Goal: Task Accomplishment & Management: Manage account settings

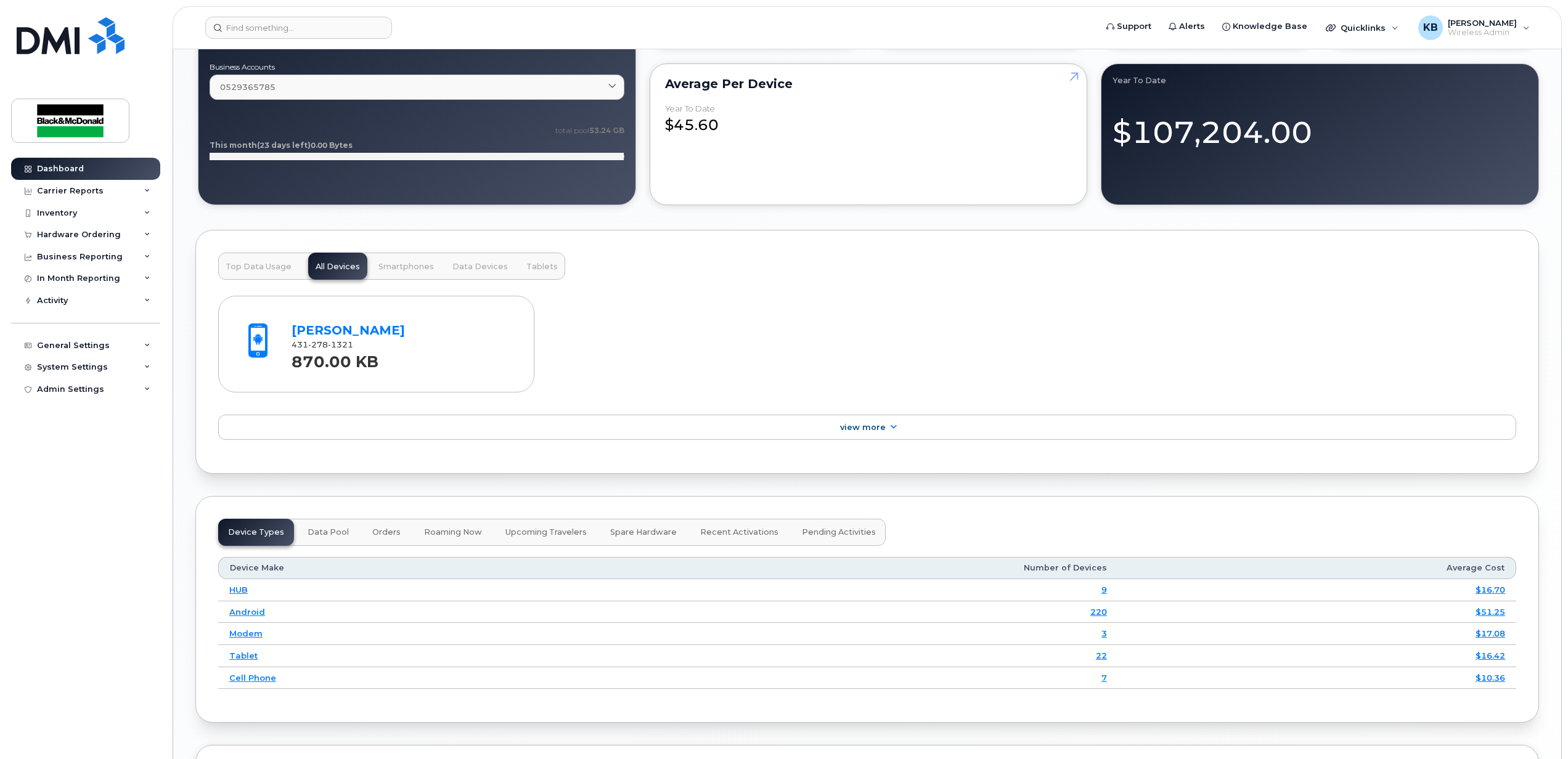
scroll to position [1452, 0]
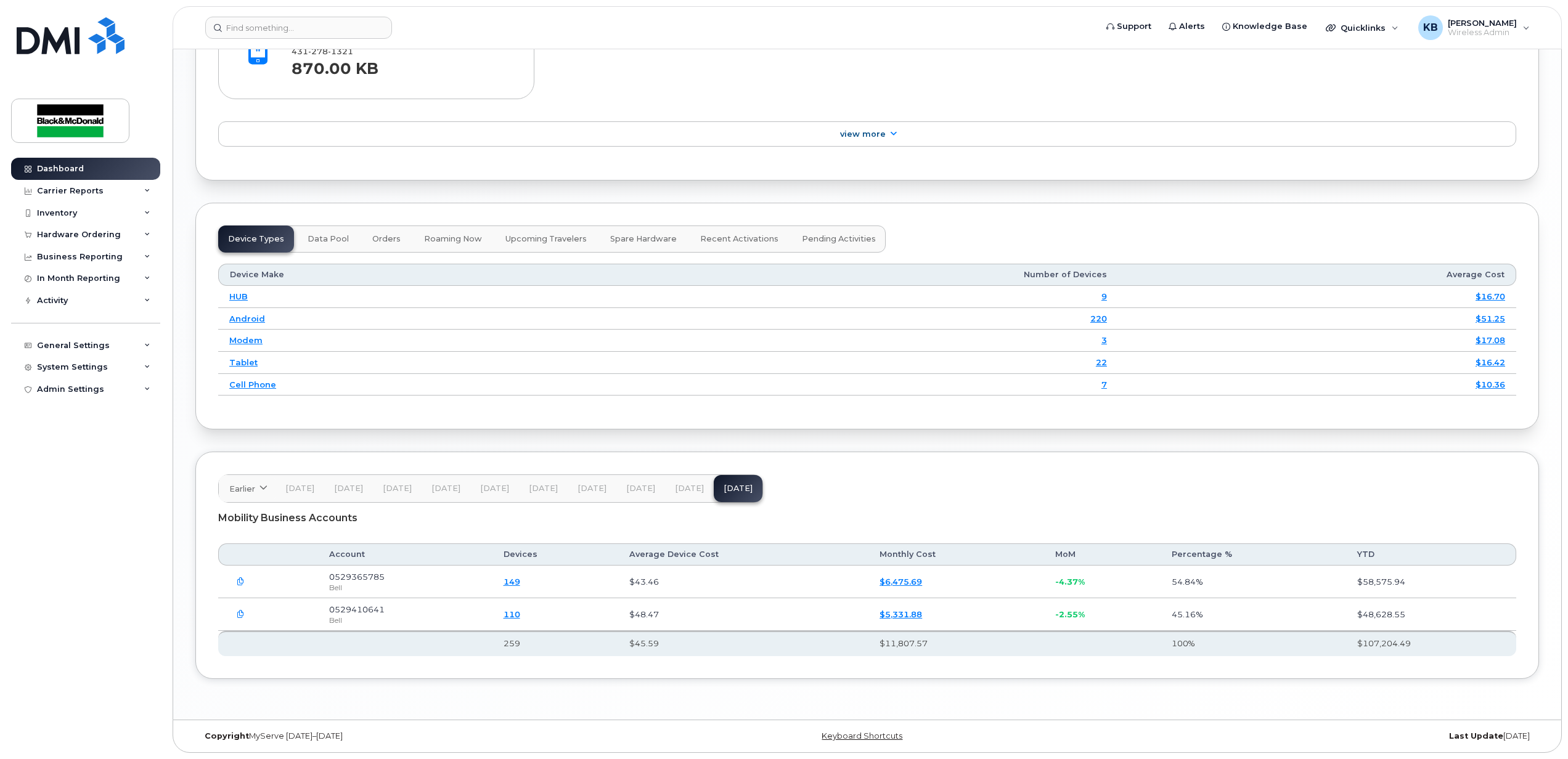
click at [239, 582] on icon "button" at bounding box center [240, 582] width 8 height 8
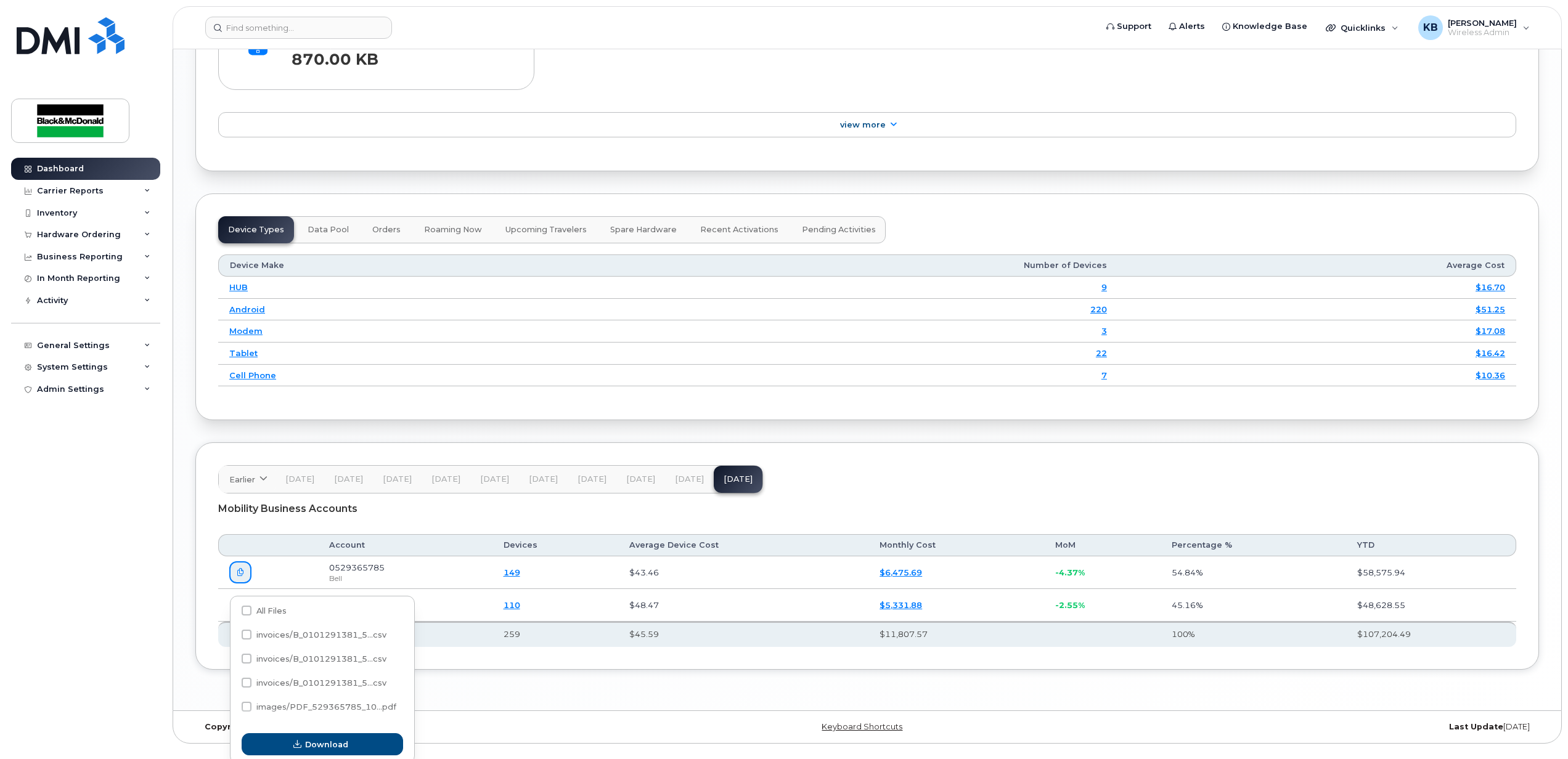
click at [394, 578] on td "0529365785 Bell" at bounding box center [405, 573] width 175 height 32
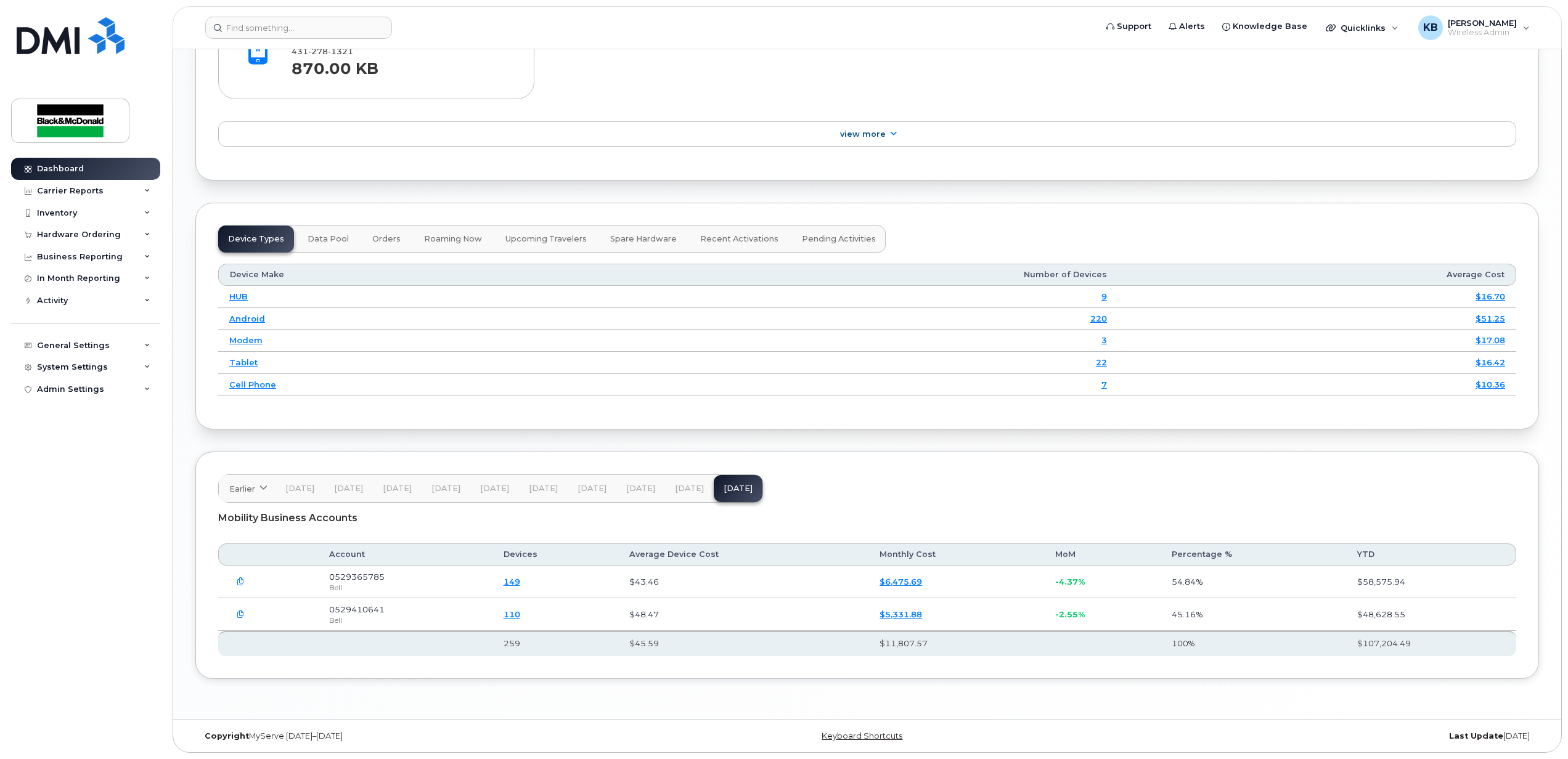
click at [247, 582] on button "button" at bounding box center [240, 582] width 22 height 22
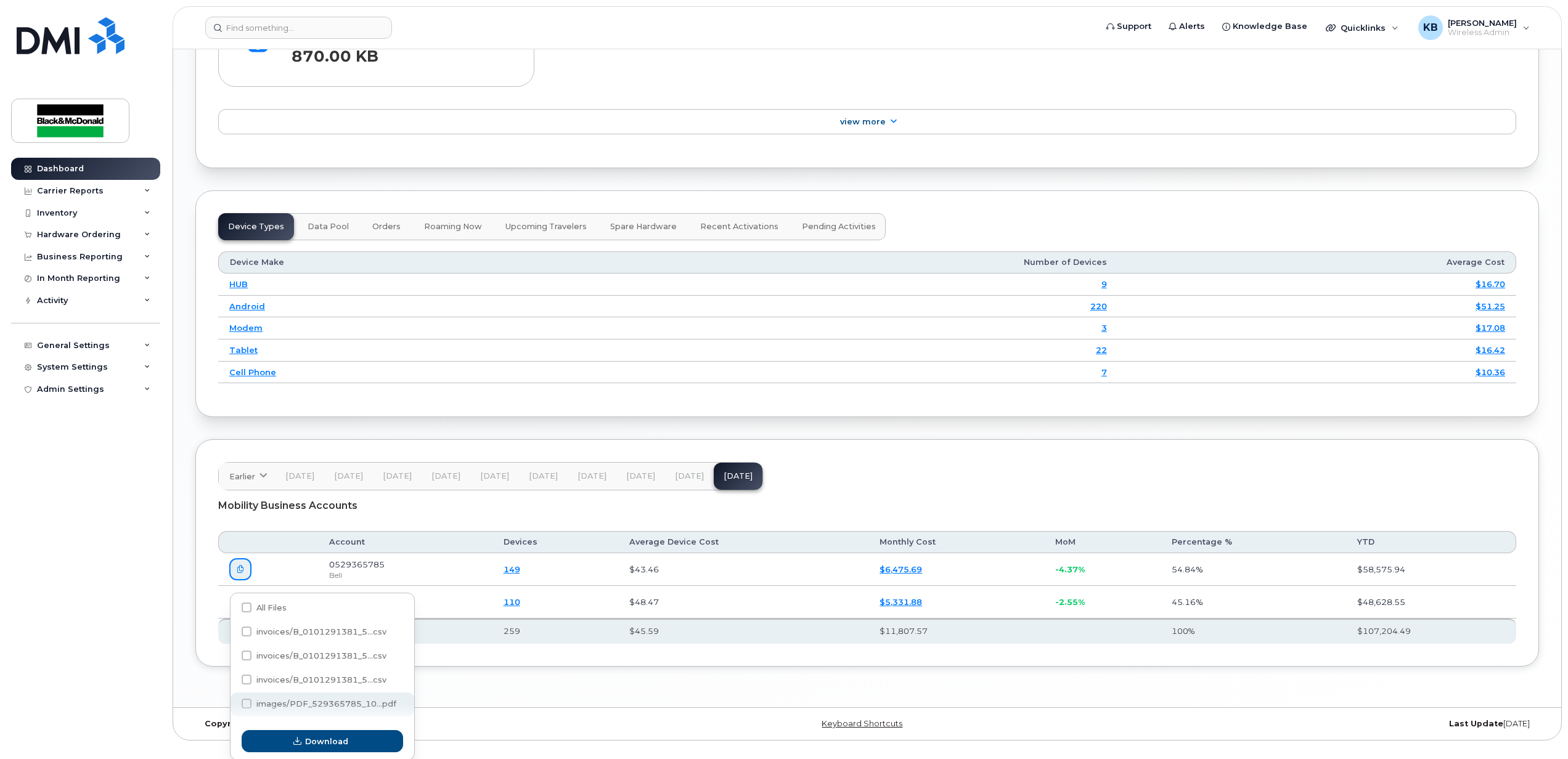
scroll to position [1456, 0]
click at [243, 605] on span at bounding box center [246, 607] width 10 height 10
click at [233, 605] on input "All Files" at bounding box center [229, 608] width 6 height 6
checkbox input "true"
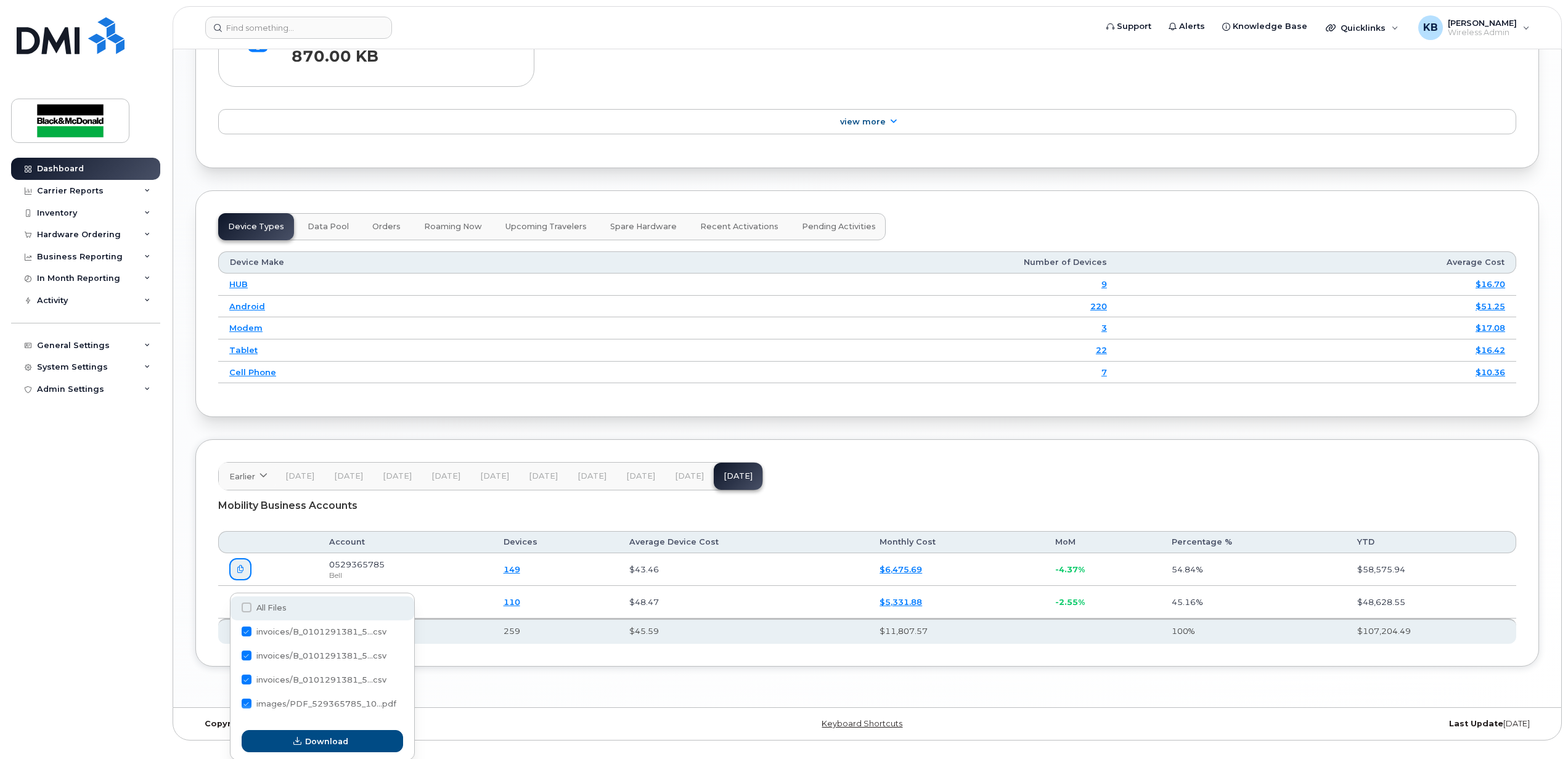
checkbox input "true"
click at [353, 738] on button "Download" at bounding box center [322, 740] width 162 height 22
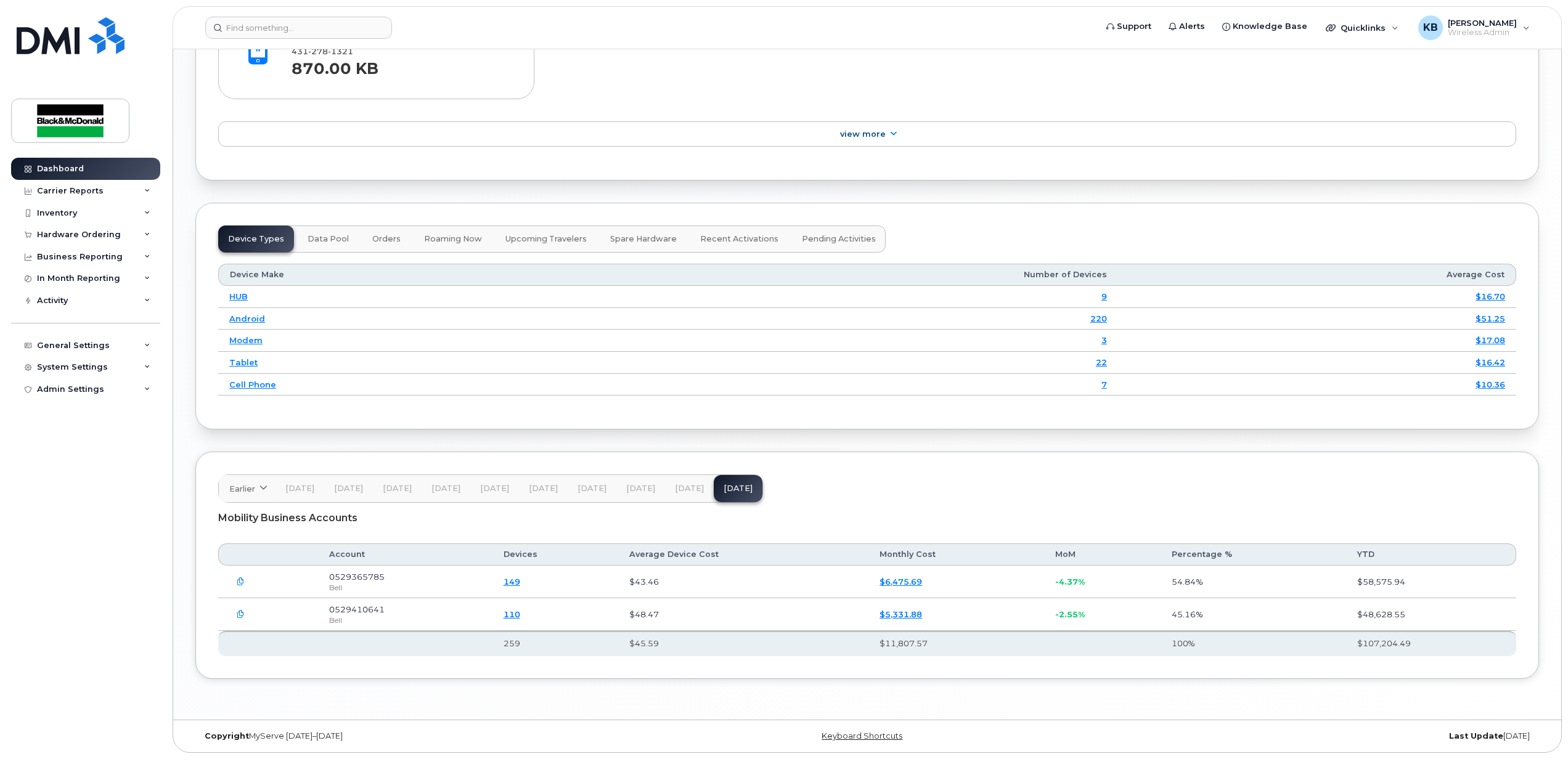
scroll to position [1452, 0]
click at [239, 615] on icon "button" at bounding box center [240, 614] width 8 height 8
click at [238, 609] on button "button" at bounding box center [240, 614] width 22 height 22
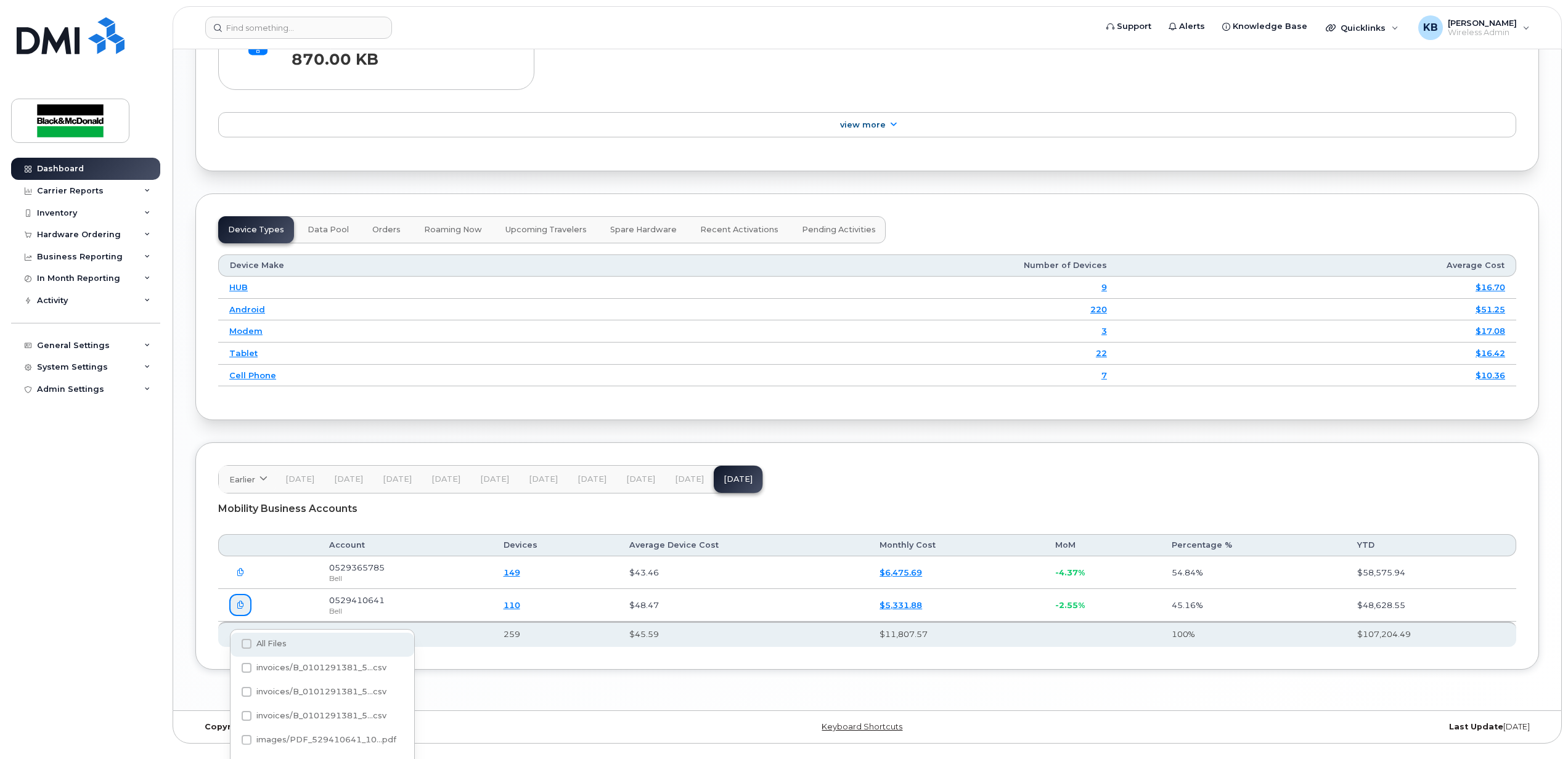
click at [265, 648] on label "All Files" at bounding box center [264, 643] width 45 height 10
click at [233, 647] on input "All Files" at bounding box center [229, 644] width 6 height 6
checkbox input "true"
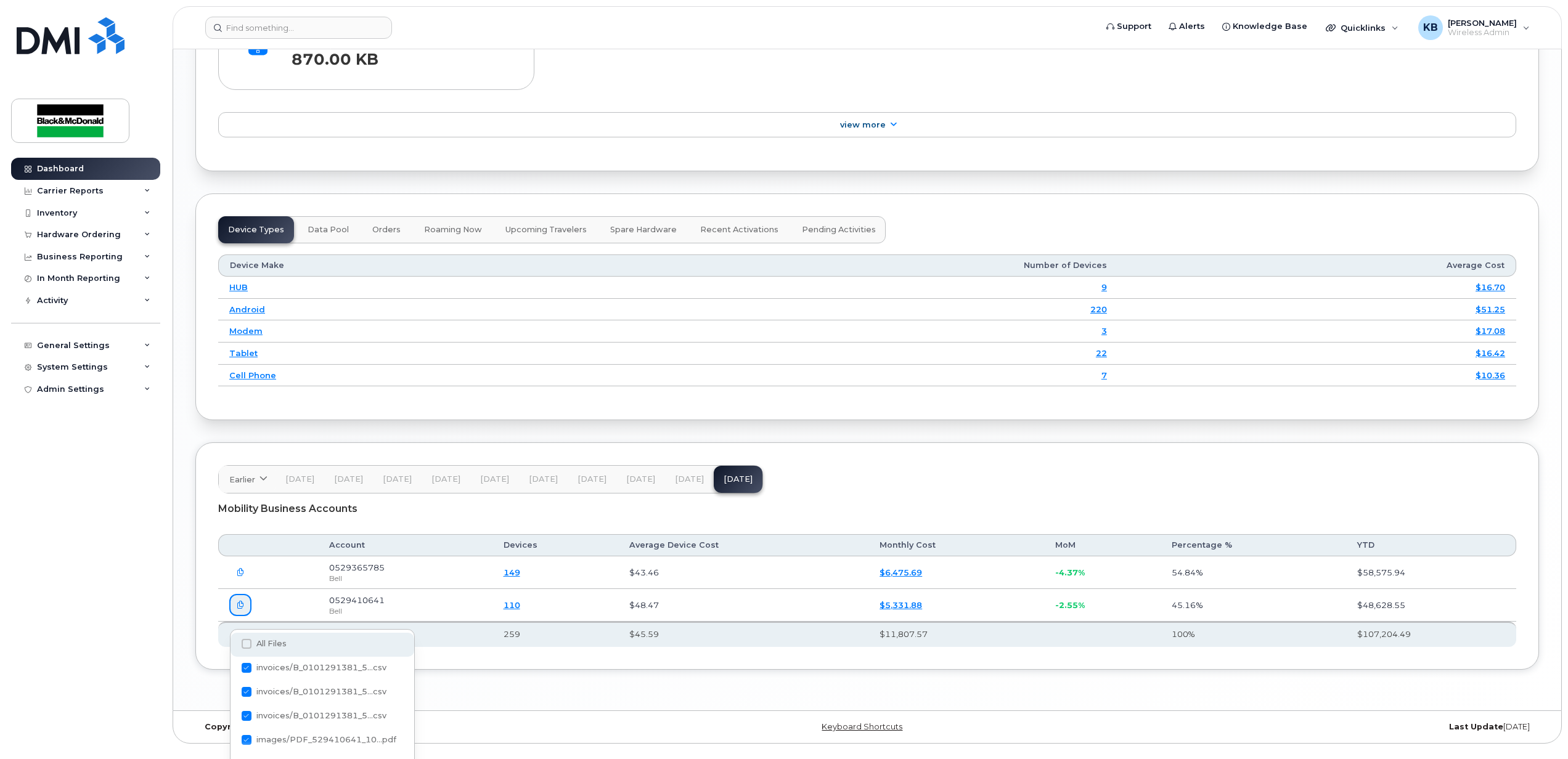
checkbox input "true"
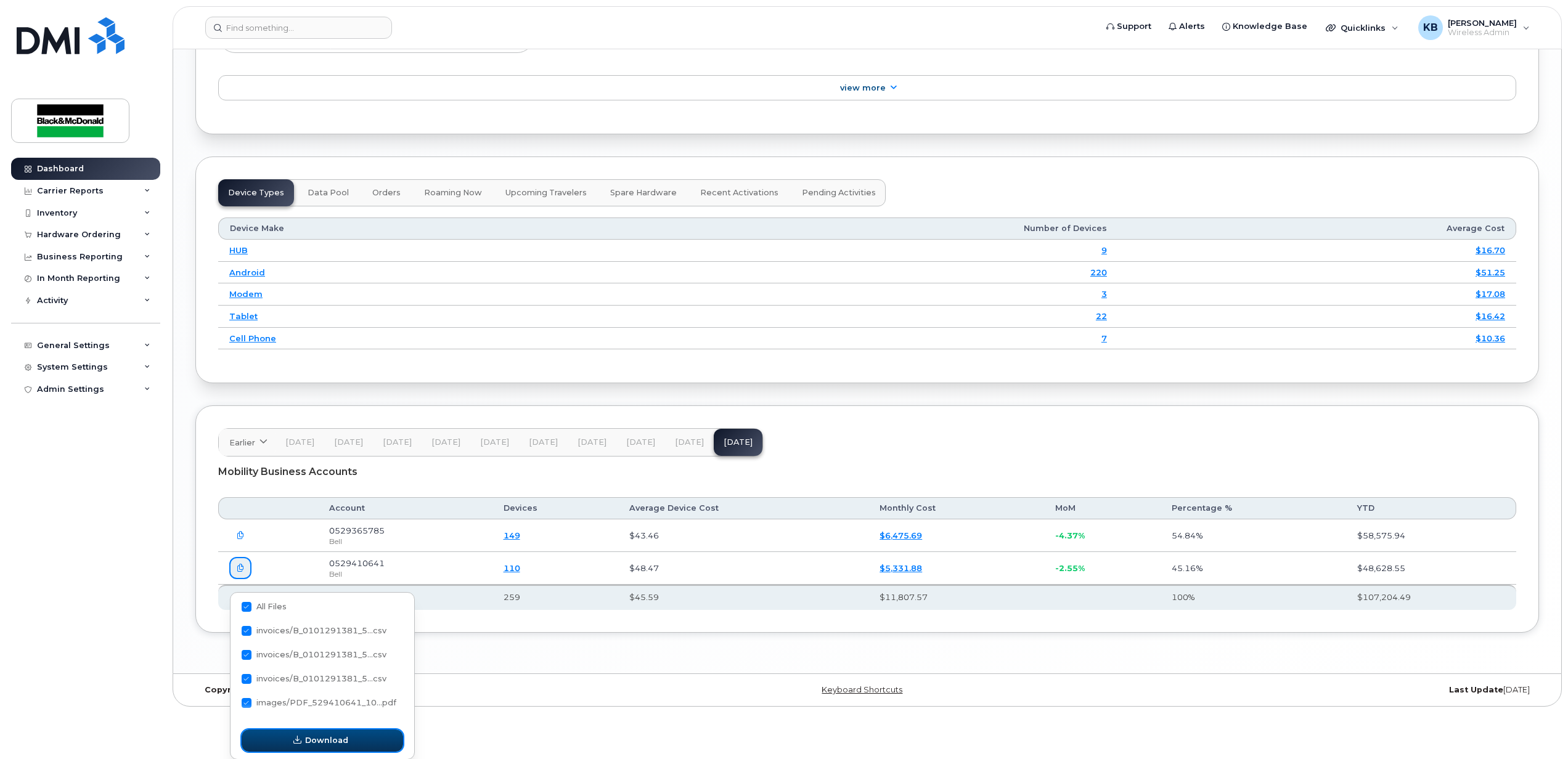
click at [305, 742] on button "Download" at bounding box center [322, 741] width 162 height 22
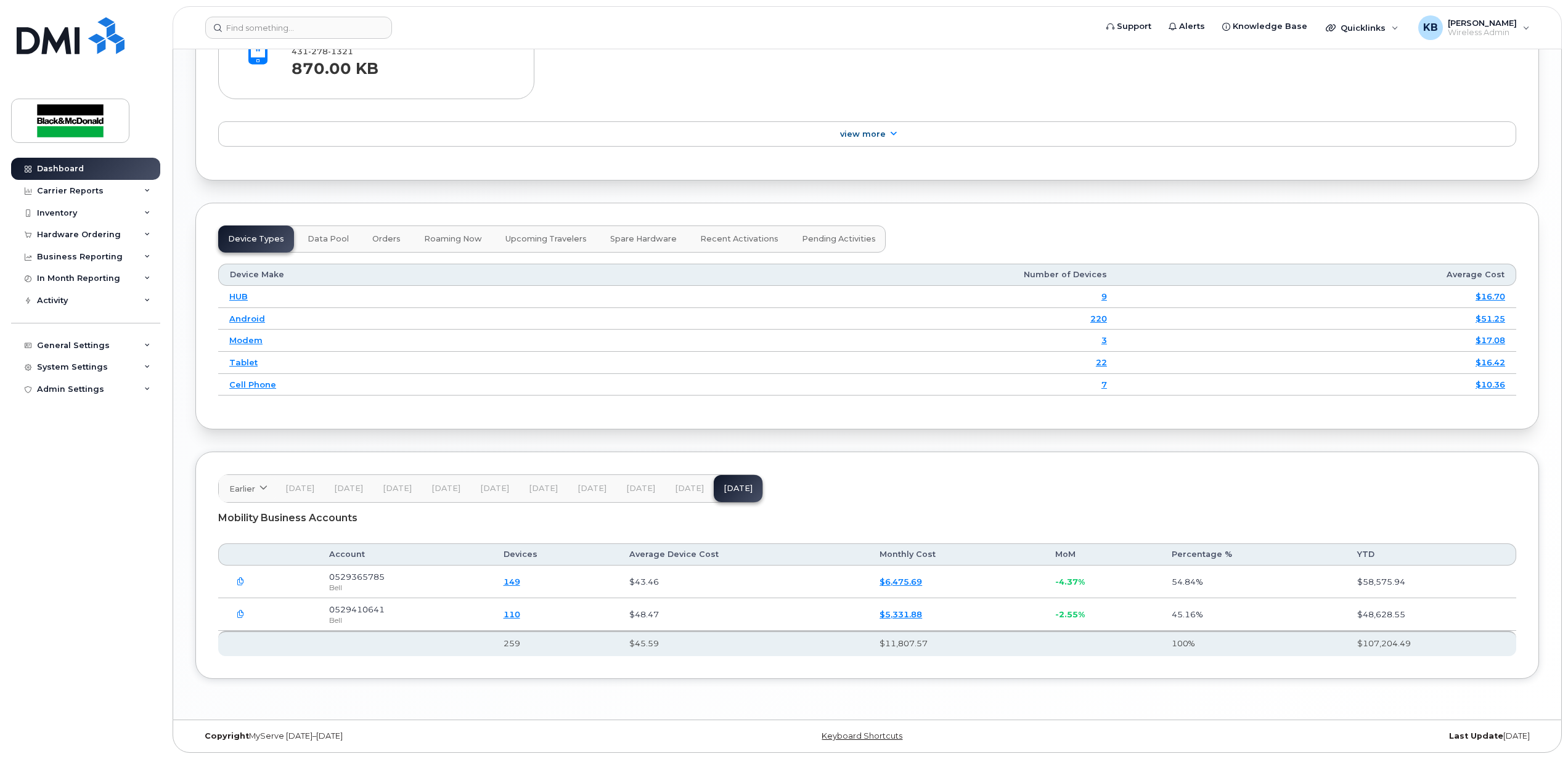
click at [238, 612] on icon "button" at bounding box center [240, 614] width 8 height 8
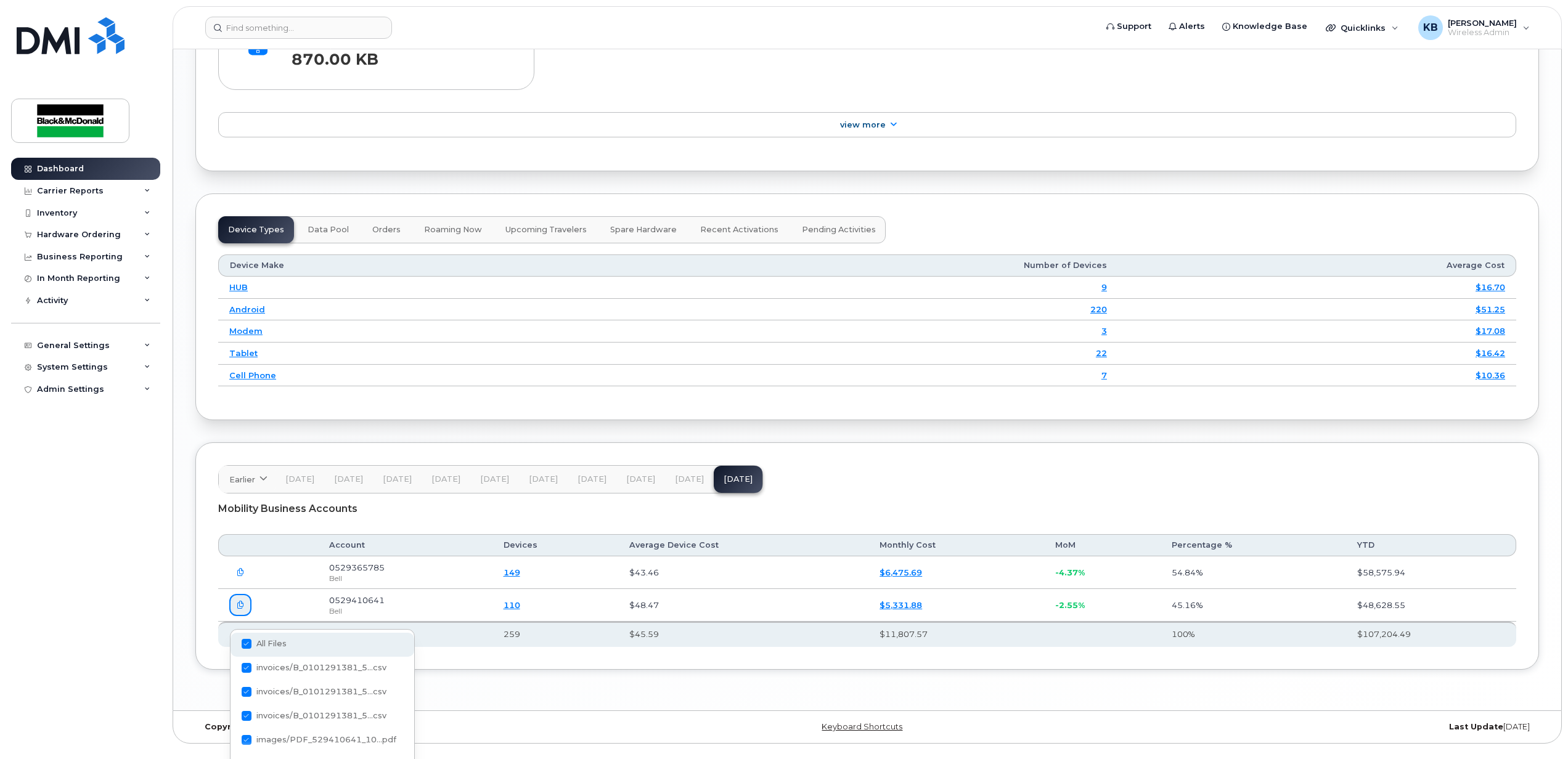
click at [247, 643] on span at bounding box center [246, 643] width 10 height 10
click at [233, 643] on input "All Files" at bounding box center [229, 644] width 6 height 6
checkbox input "false"
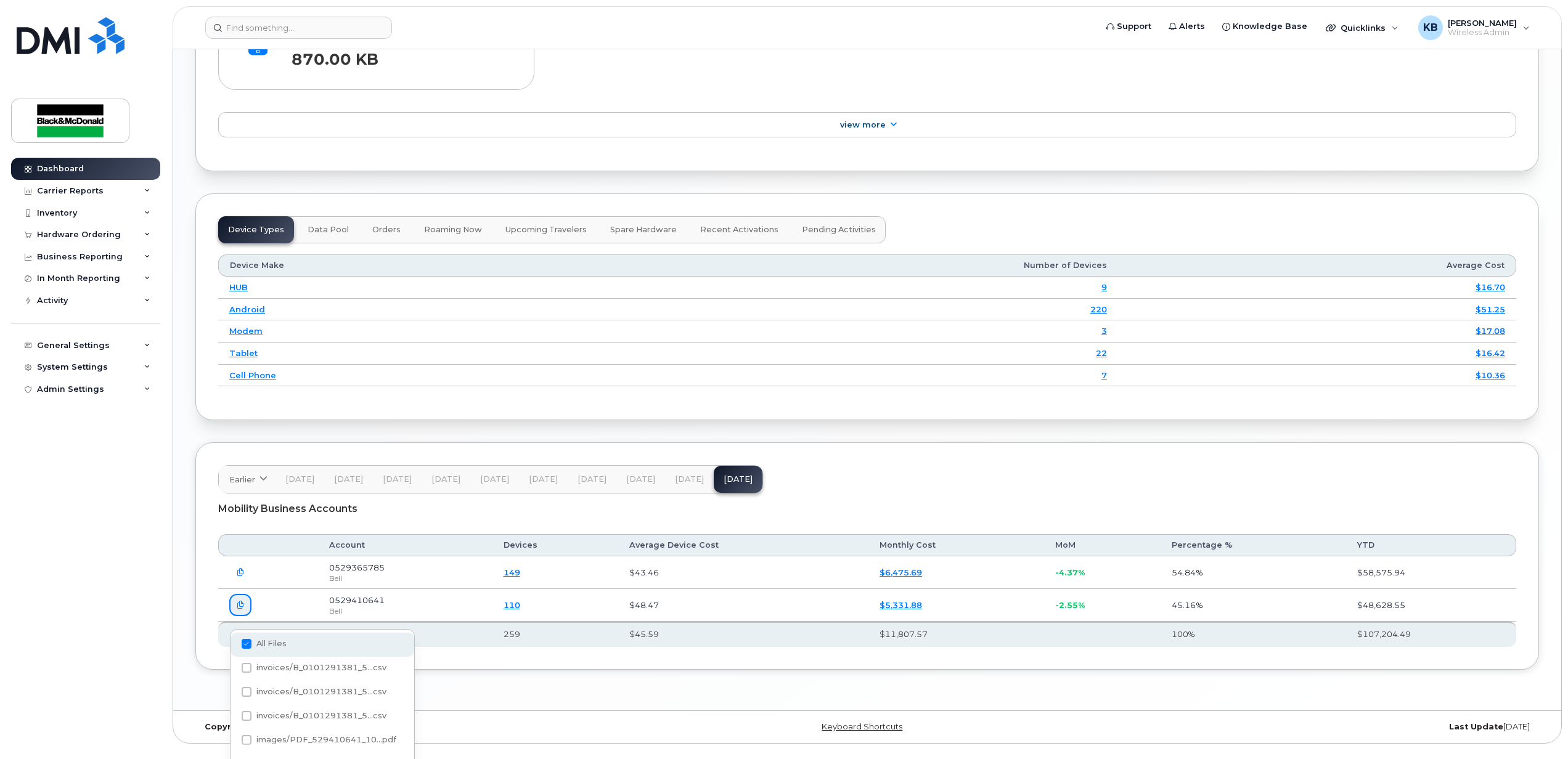
checkbox input "false"
click at [243, 742] on span at bounding box center [246, 740] width 10 height 10
click at [233, 742] on input "images/PDF_529410641_10...pdf" at bounding box center [229, 740] width 6 height 6
checkbox input "true"
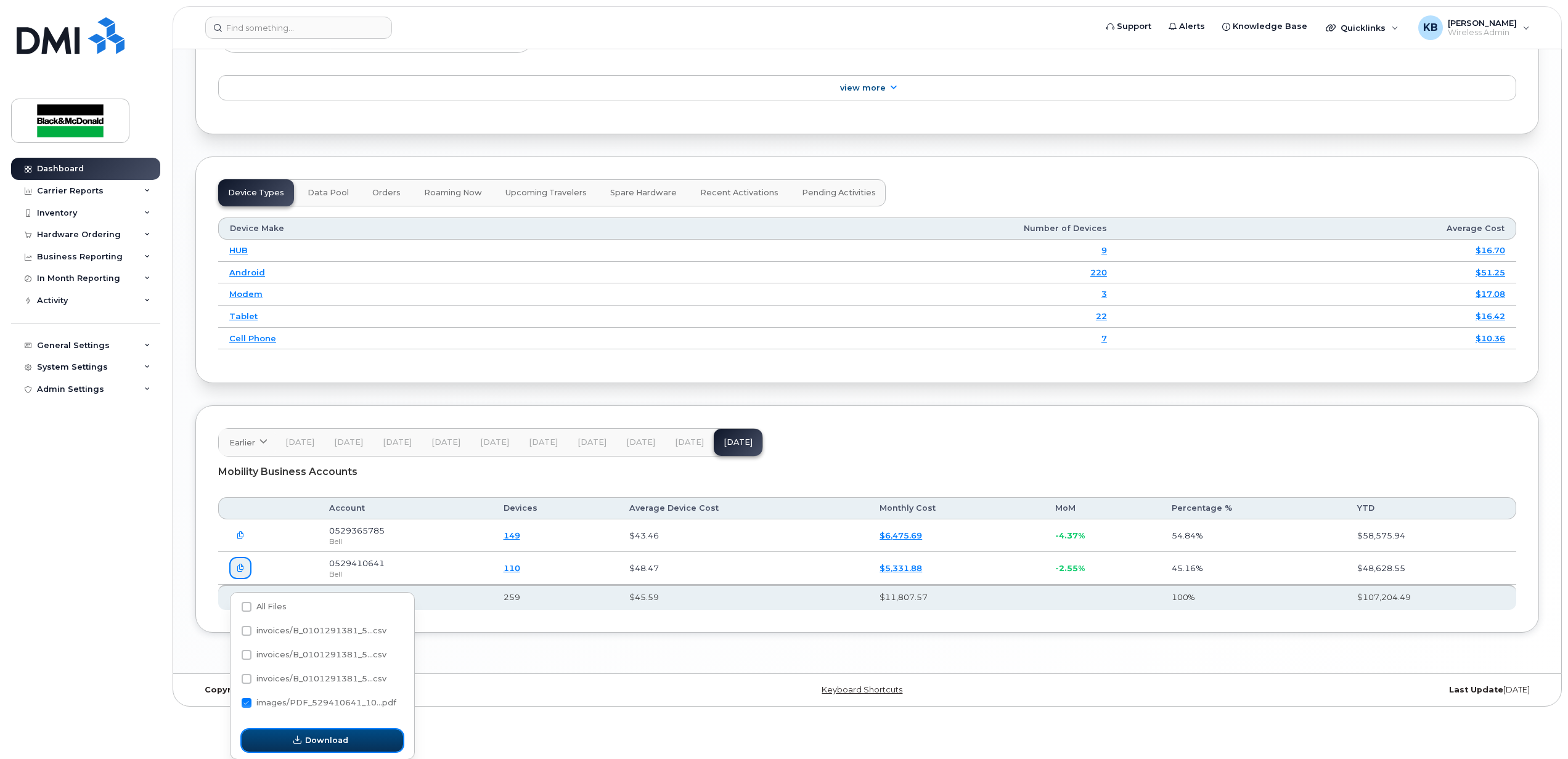
click at [309, 740] on span "Download" at bounding box center [327, 740] width 43 height 12
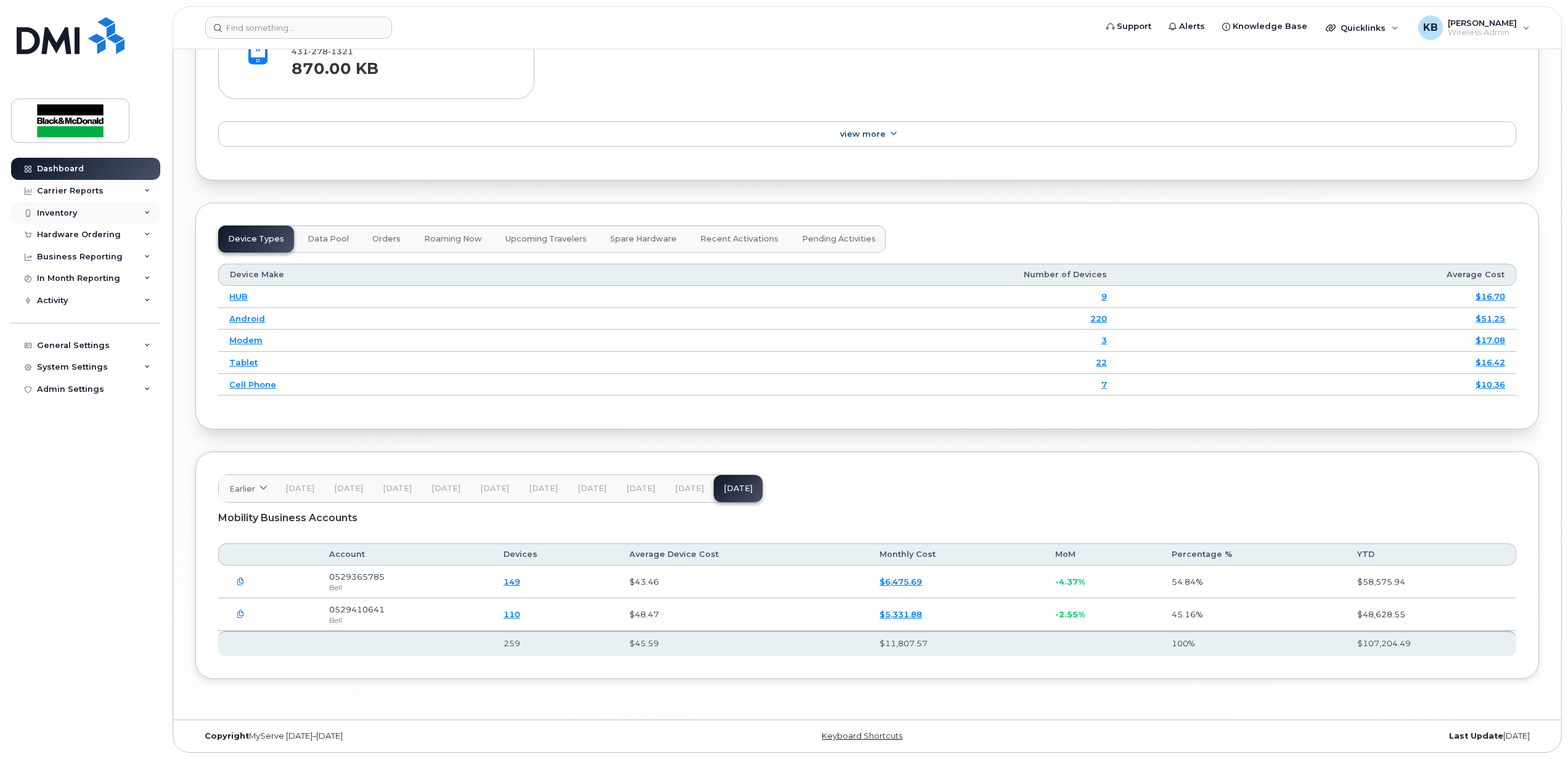
click at [49, 213] on div "Inventory" at bounding box center [57, 213] width 40 height 10
click at [97, 236] on div "Mobility Devices" at bounding box center [77, 235] width 70 height 11
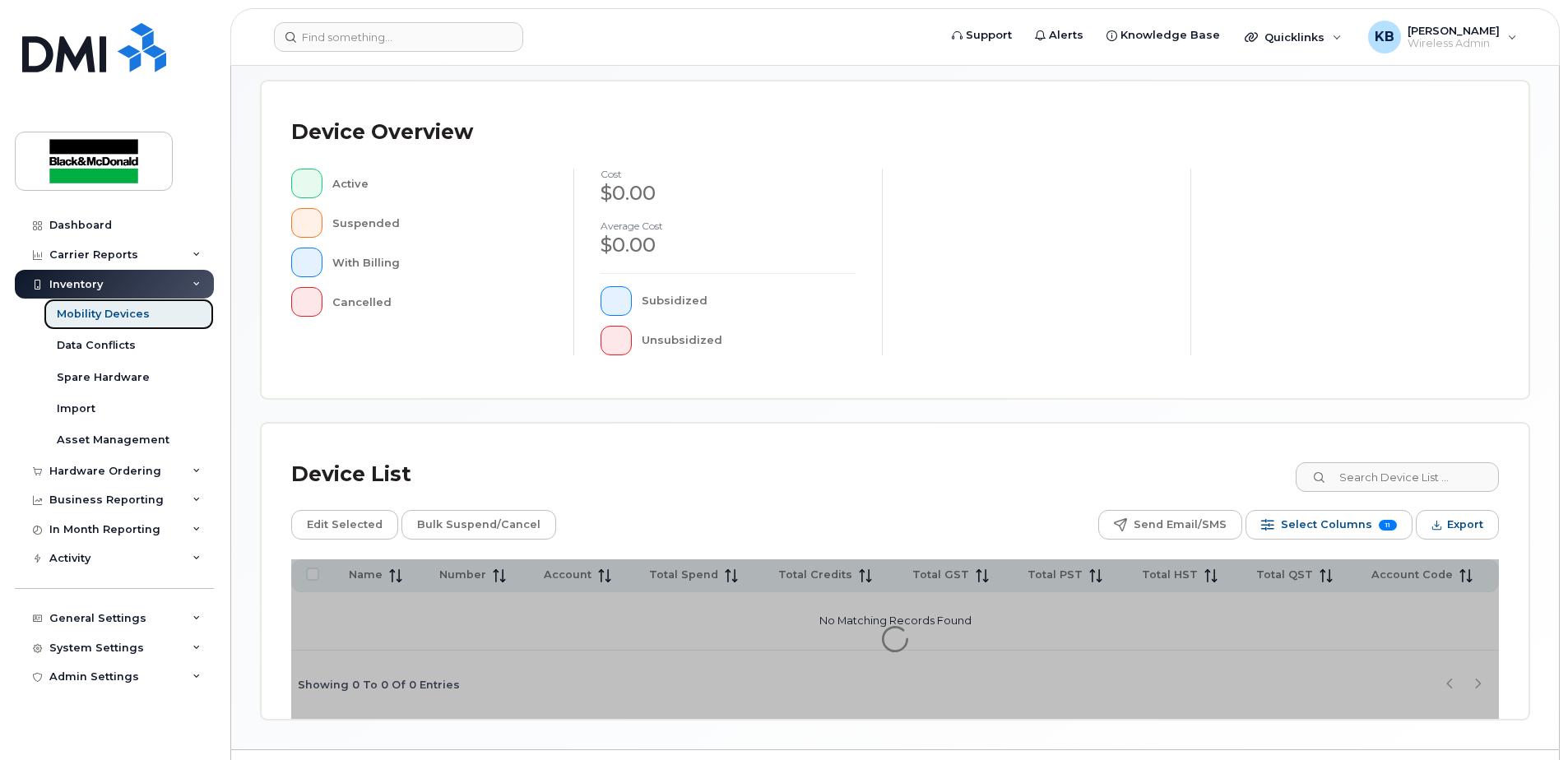
scroll to position [371, 0]
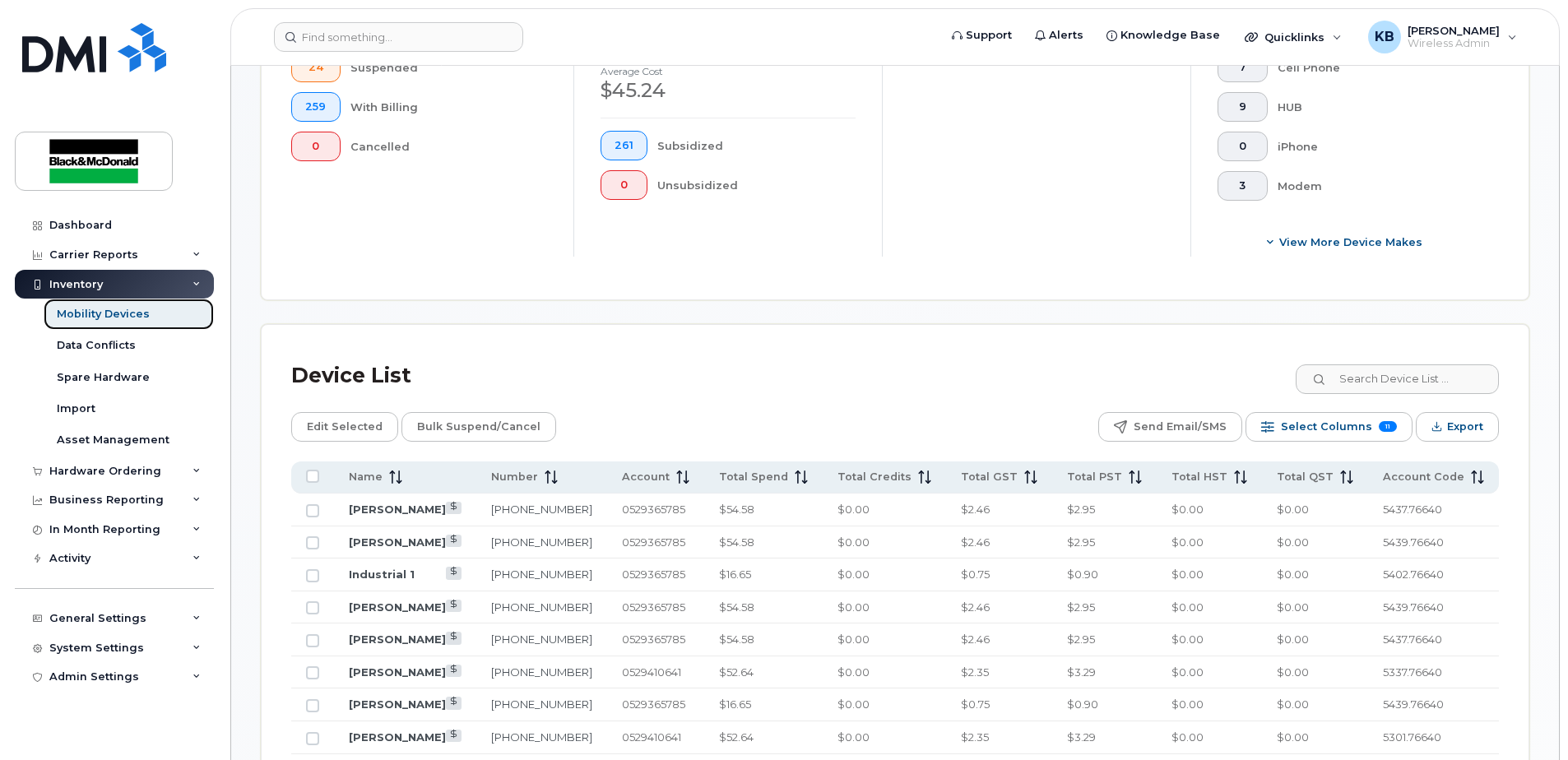
scroll to position [562, 0]
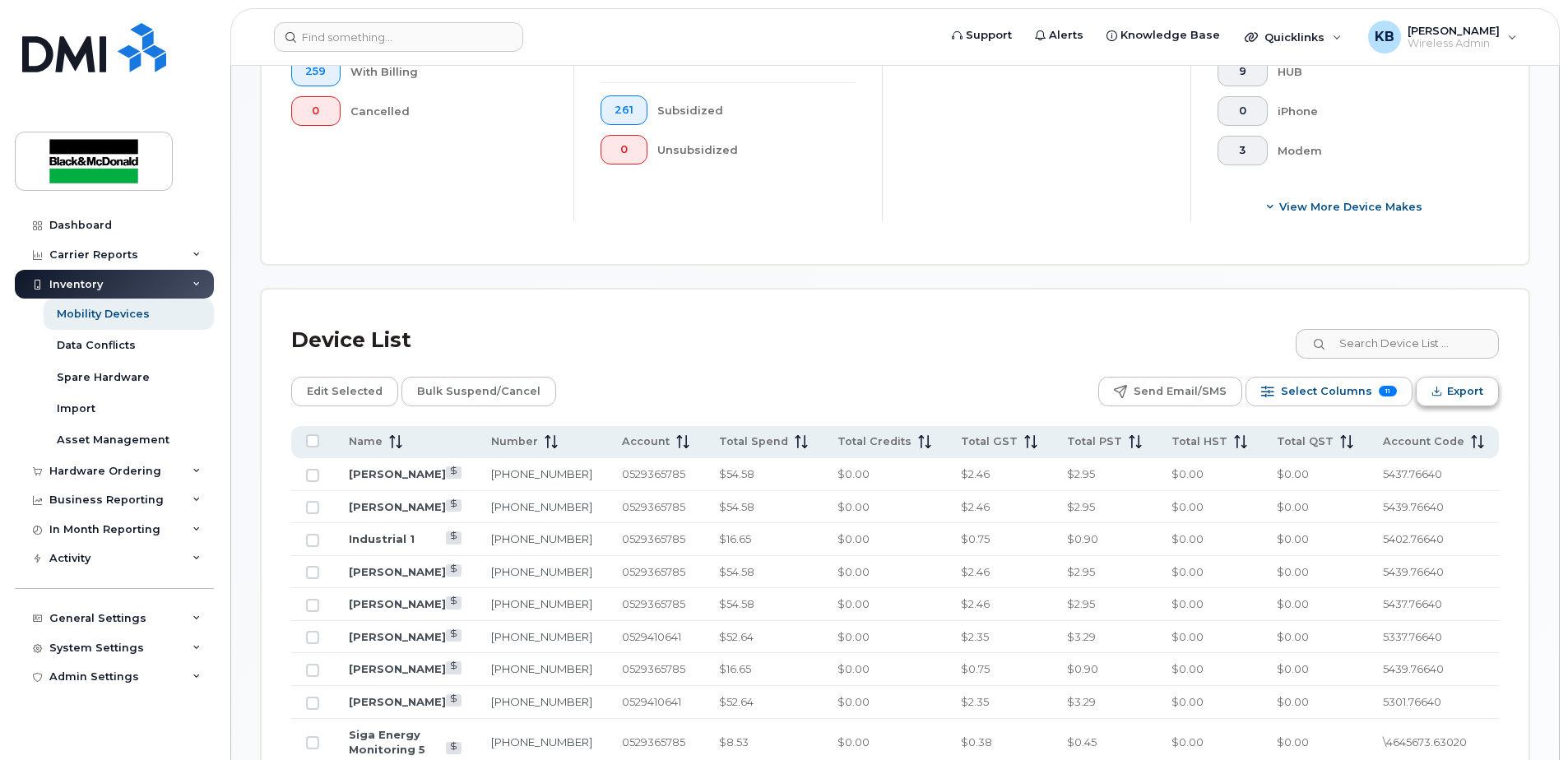
click at [1463, 393] on span "Export" at bounding box center [1465, 391] width 36 height 24
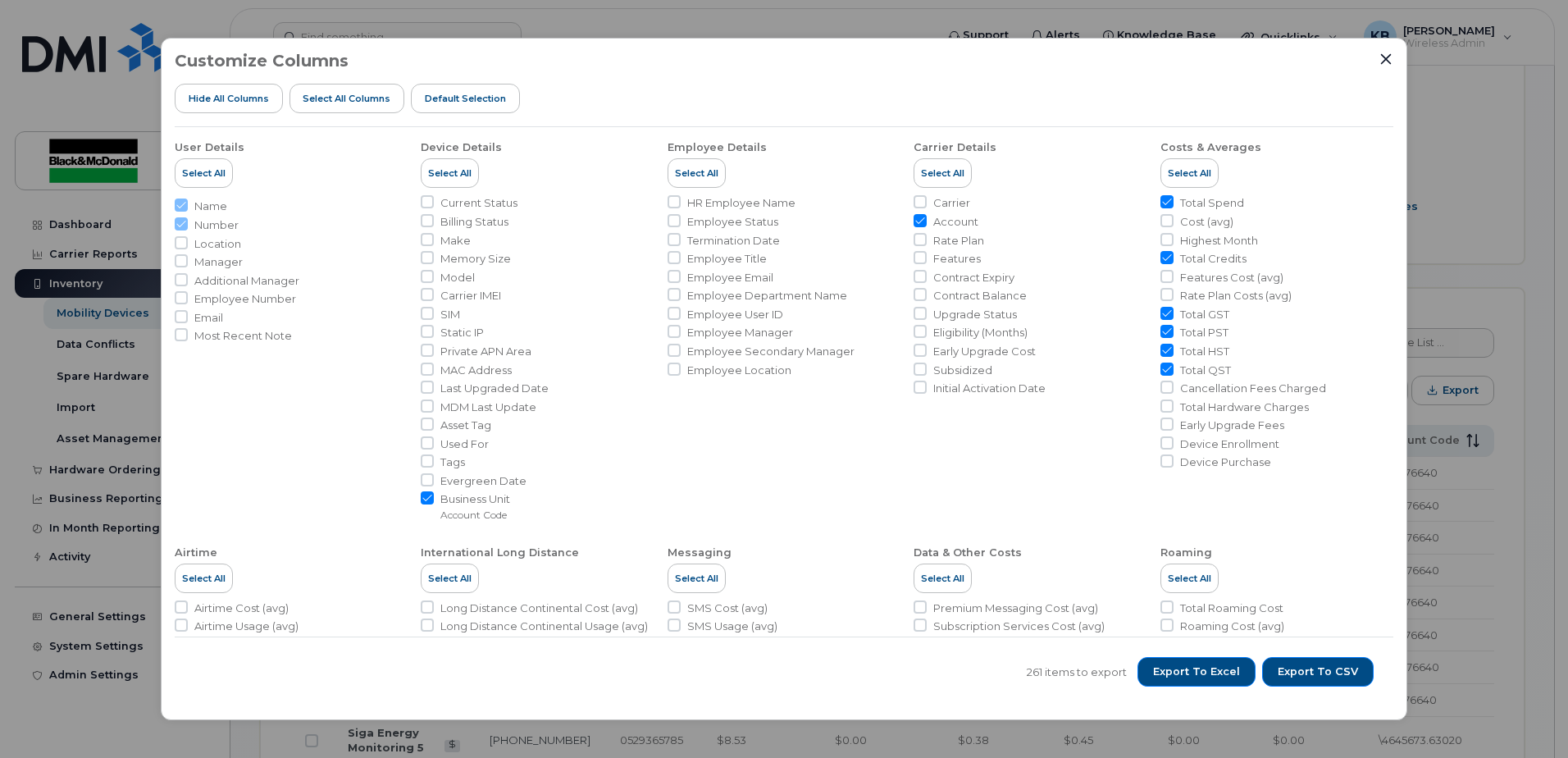
click at [1187, 372] on span "Total QST" at bounding box center [1206, 370] width 51 height 16
click at [1174, 372] on input "Total QST" at bounding box center [1167, 368] width 13 height 13
click at [1187, 370] on span "Total QST" at bounding box center [1206, 370] width 51 height 16
click at [1174, 370] on input "Total QST" at bounding box center [1167, 368] width 13 height 13
checkbox input "true"
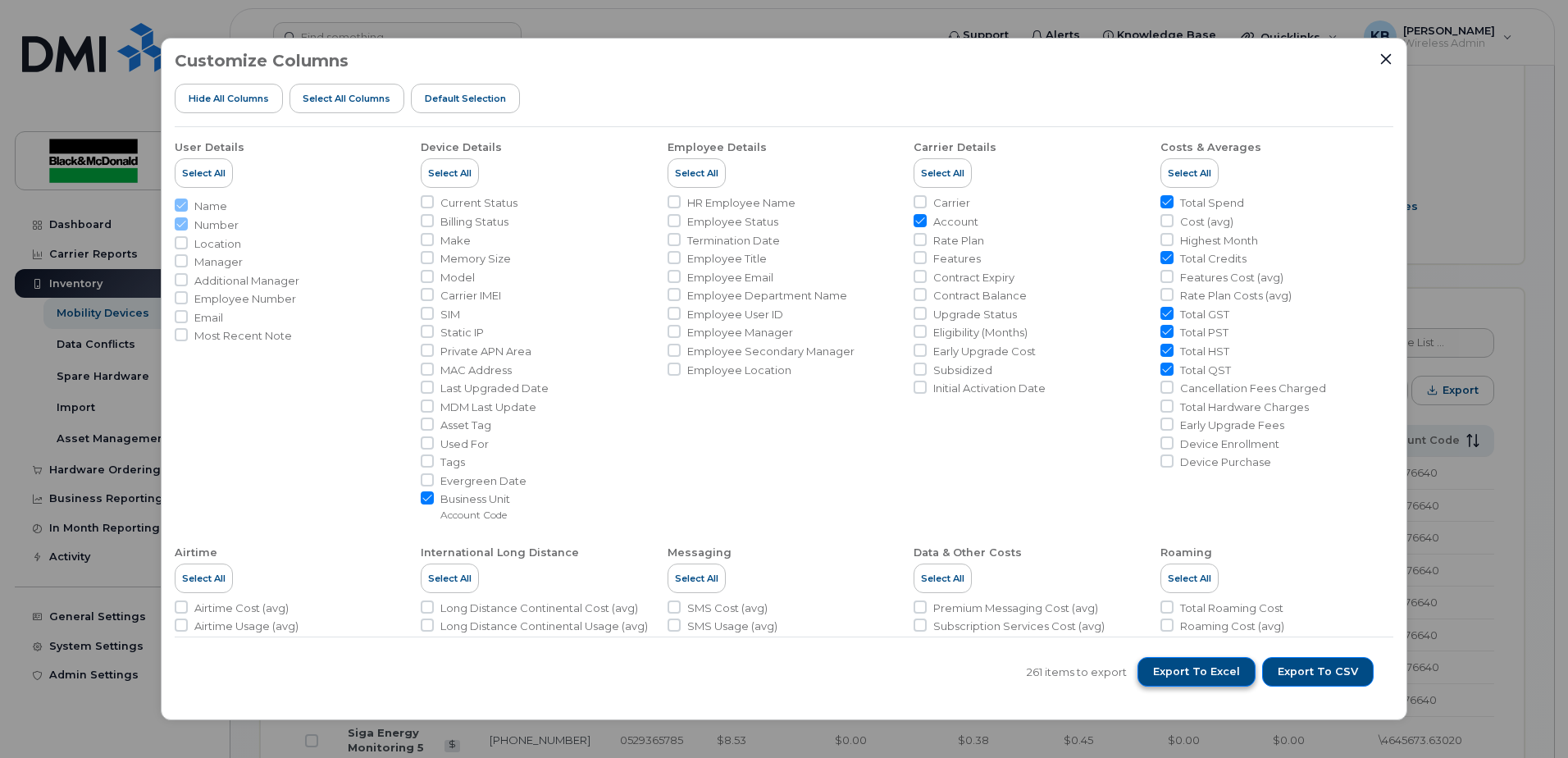
click at [1210, 680] on button "Export to Excel" at bounding box center [1196, 672] width 118 height 29
click at [1450, 162] on div "Customize Columns Hide All Columns Select all Columns Default Selection User De…" at bounding box center [784, 379] width 1568 height 758
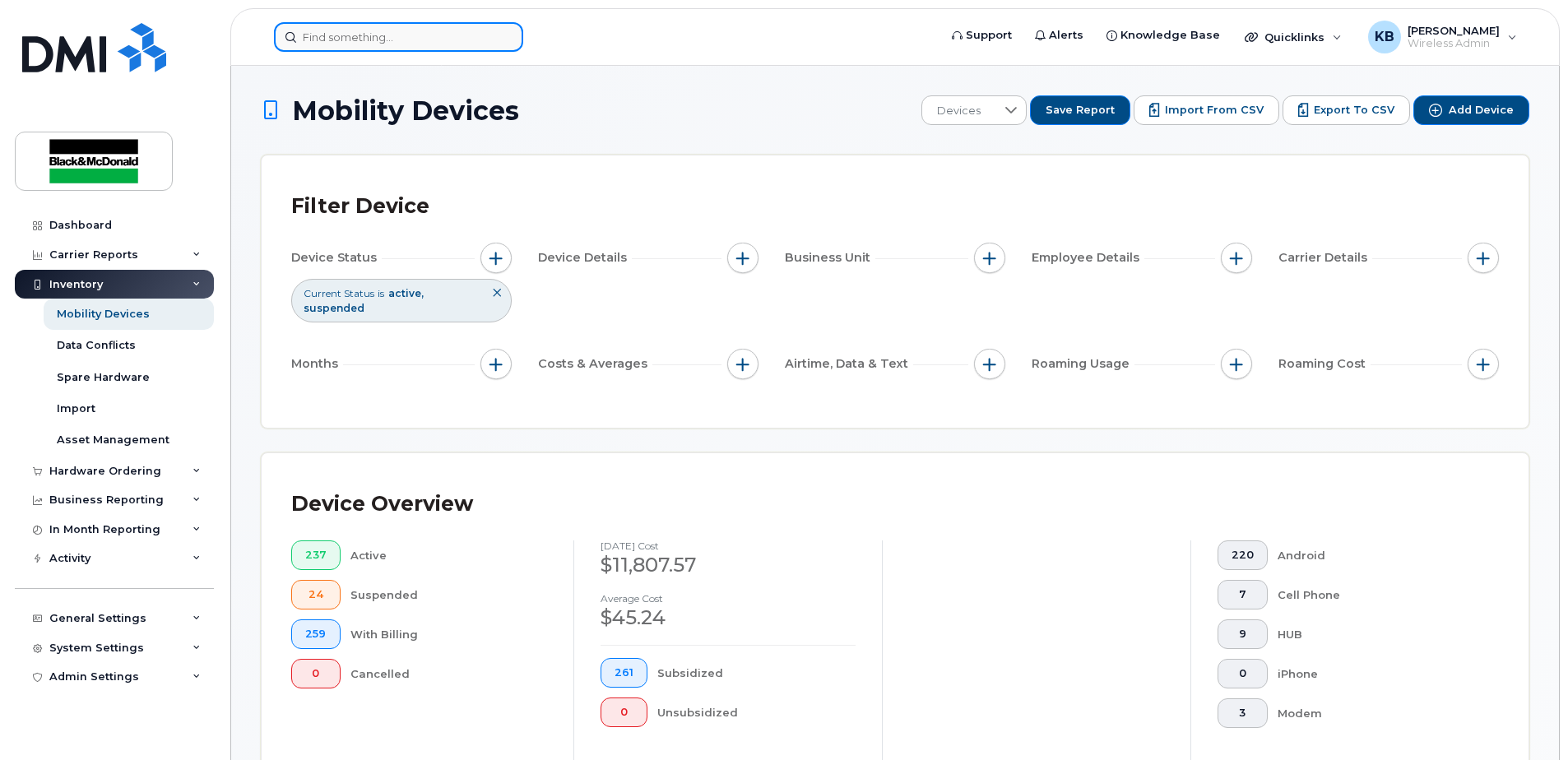
click at [374, 25] on input at bounding box center [399, 37] width 250 height 29
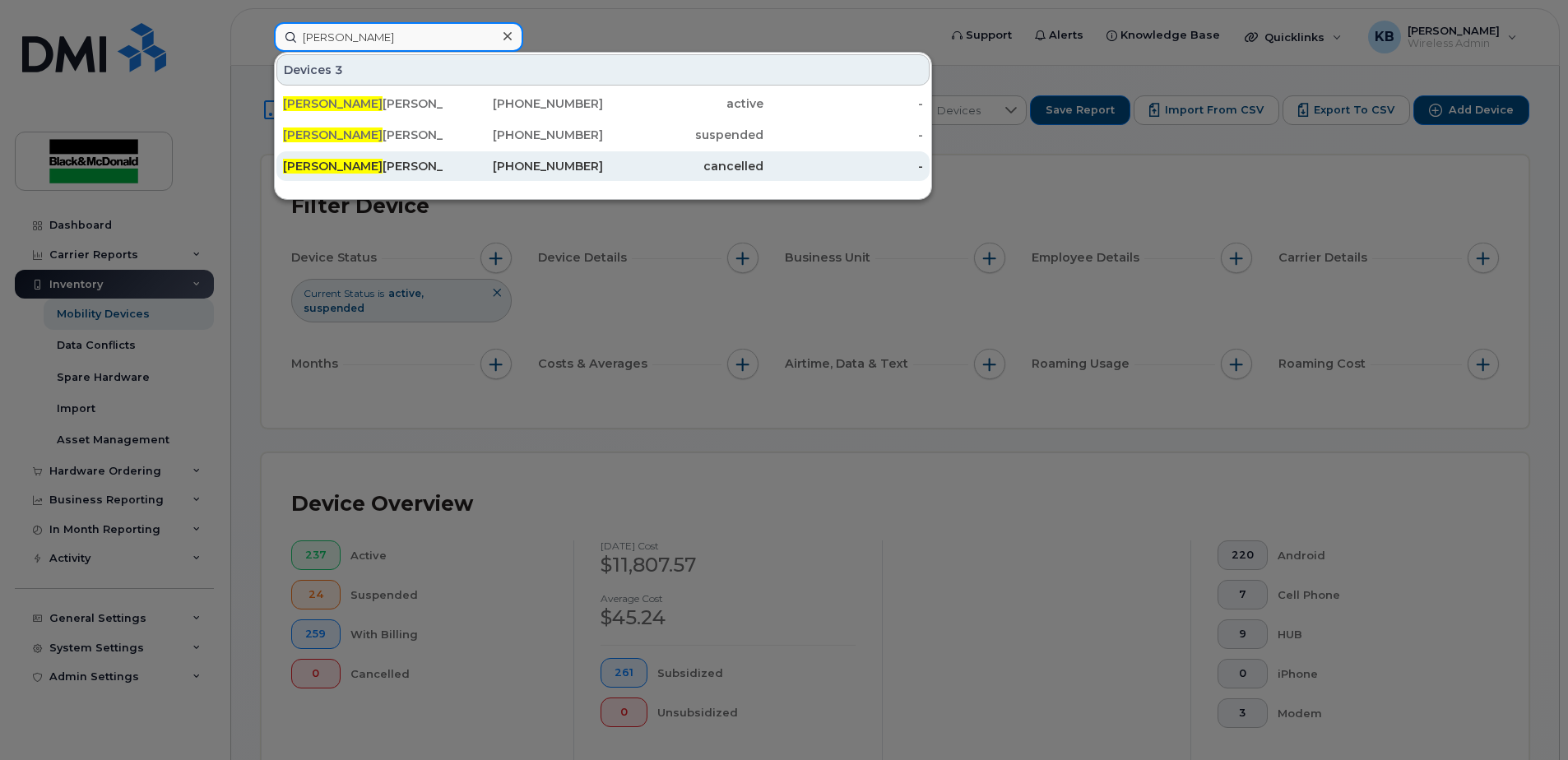
type input "justin si"
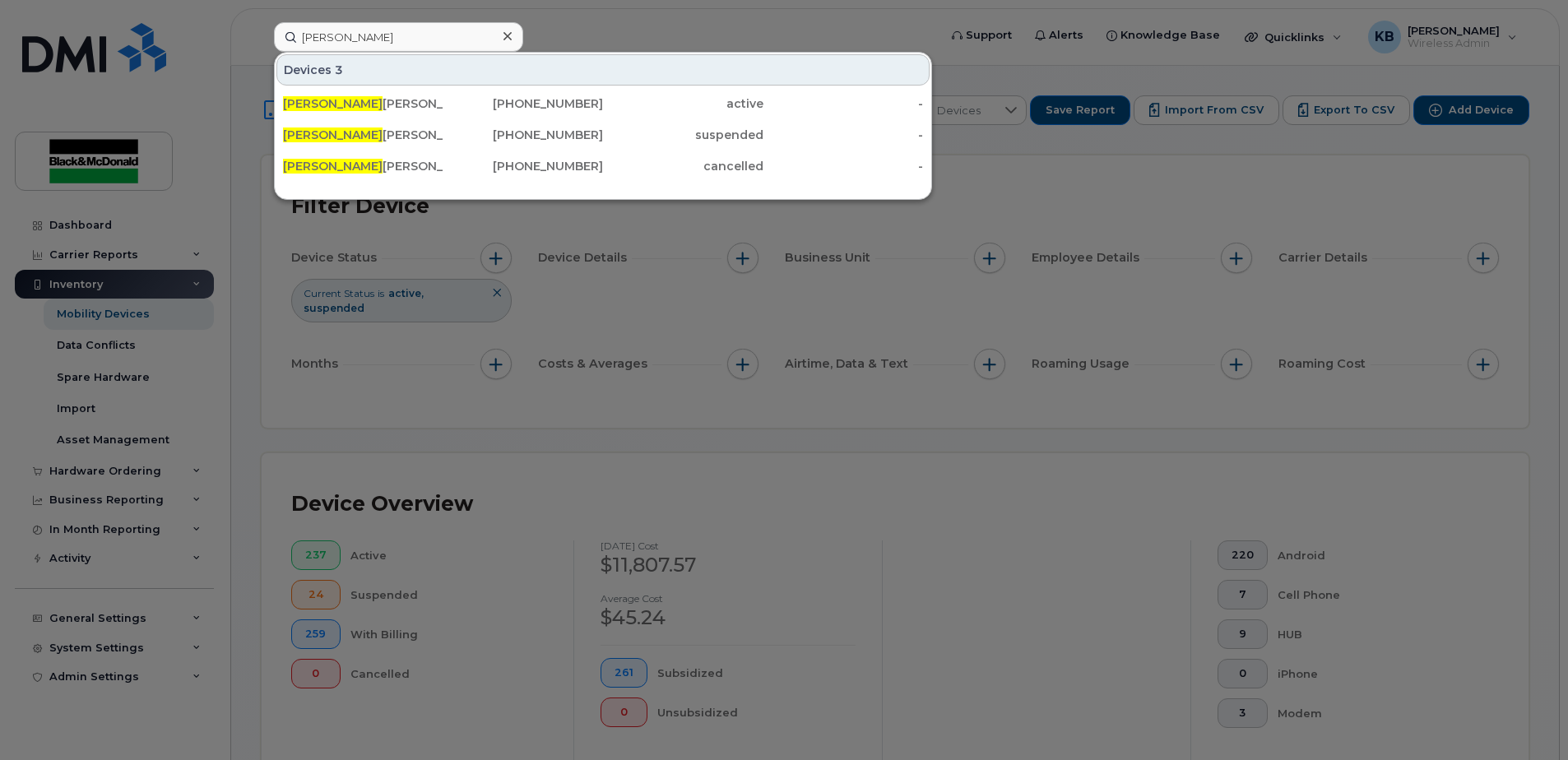
drag, startPoint x: 381, startPoint y: 168, endPoint x: 402, endPoint y: 181, distance: 24.7
click at [381, 168] on div "Justin Si ewert" at bounding box center [362, 166] width 160 height 16
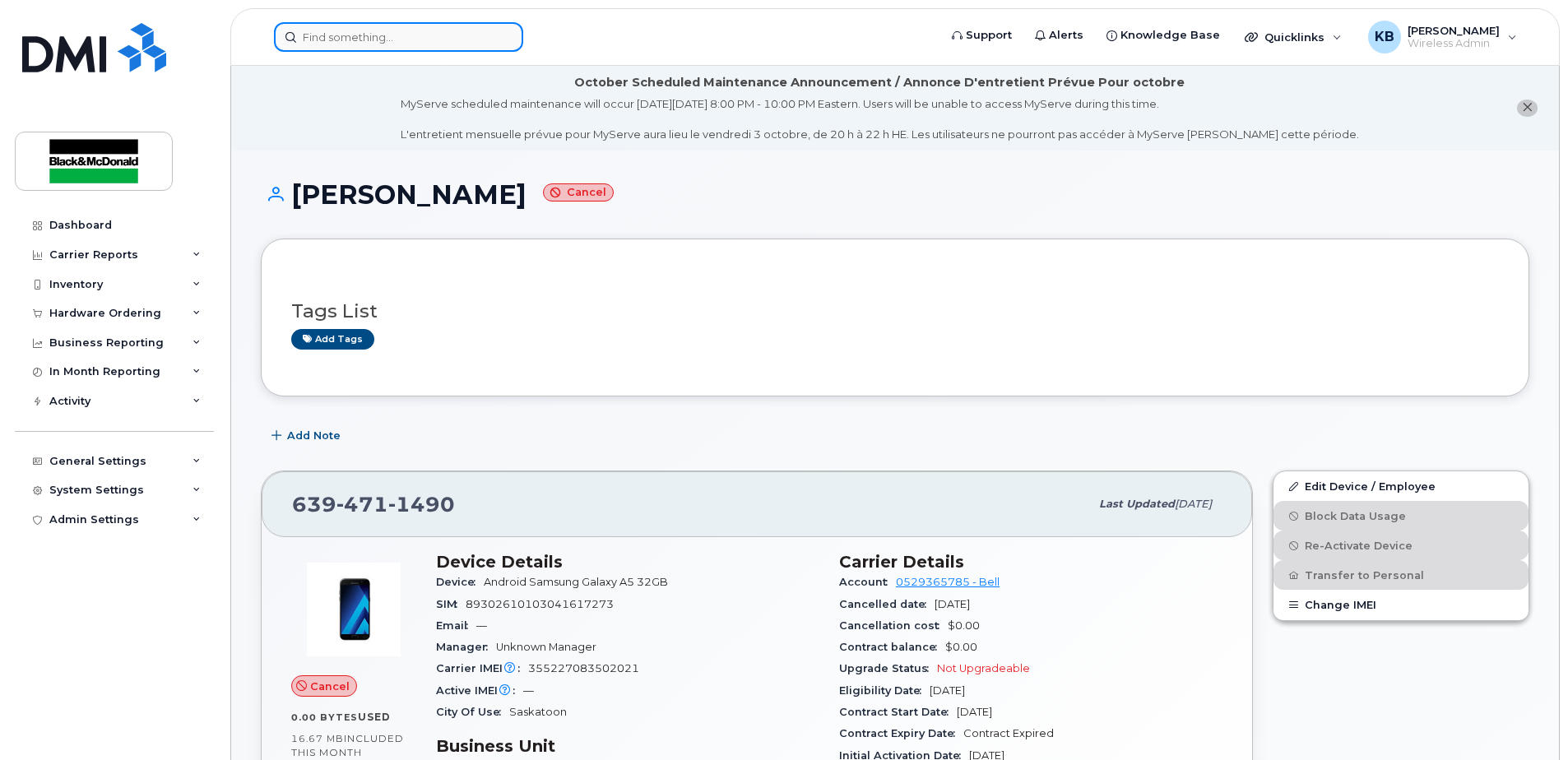
click at [377, 28] on input at bounding box center [399, 37] width 250 height 29
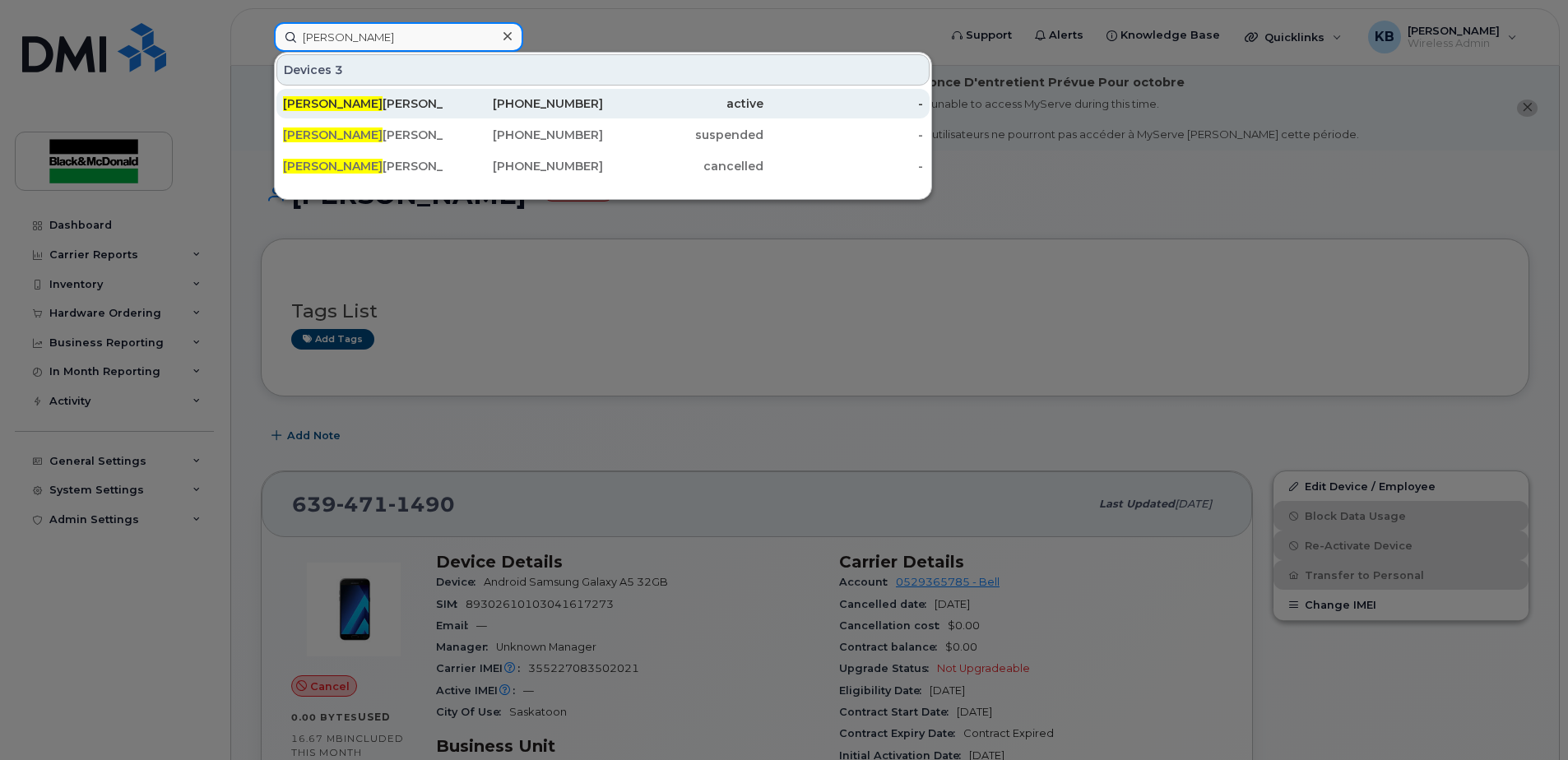
type input "justin si"
click at [382, 102] on div "Justin Si ewert" at bounding box center [362, 103] width 160 height 16
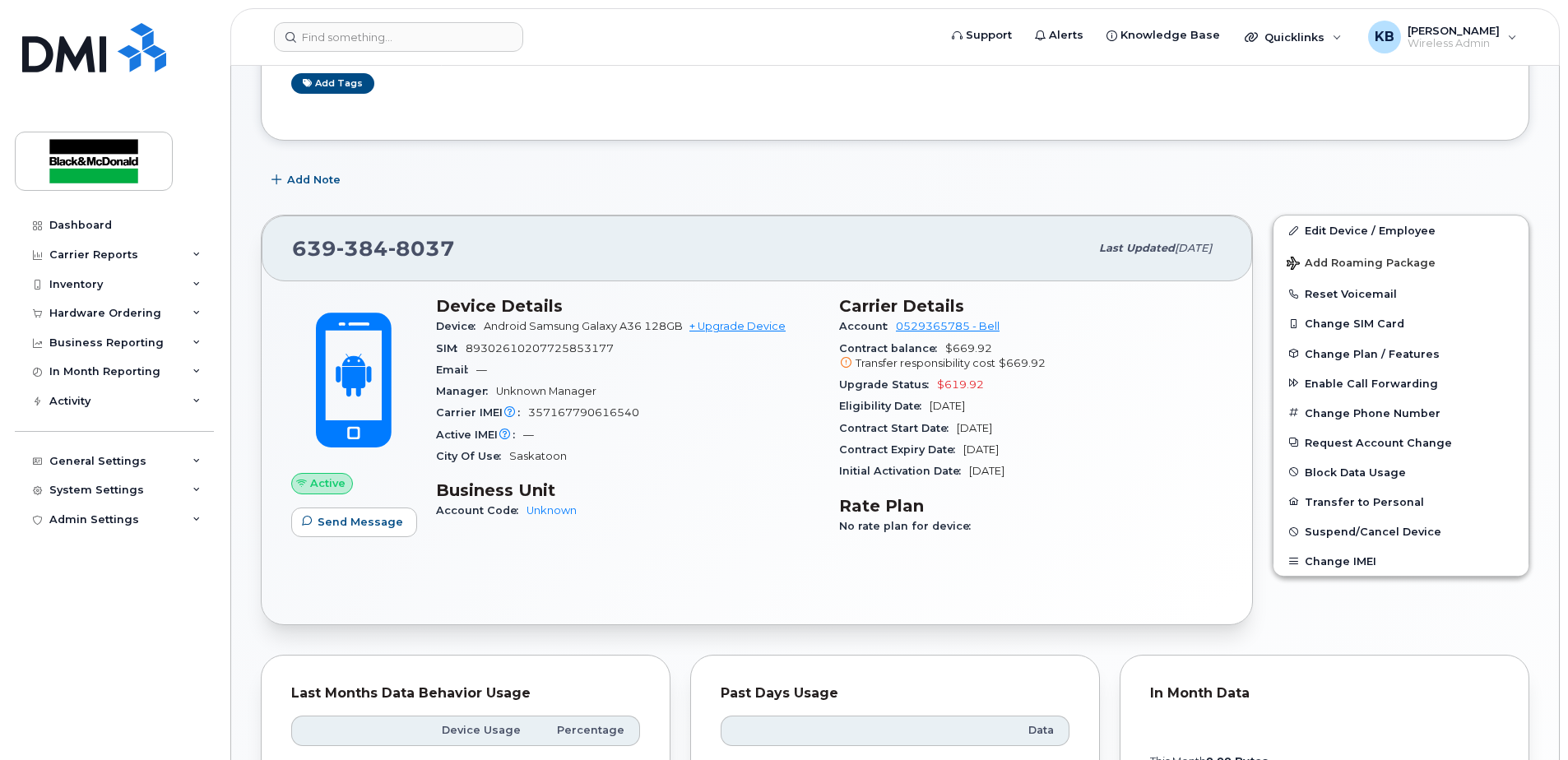
scroll to position [192, 0]
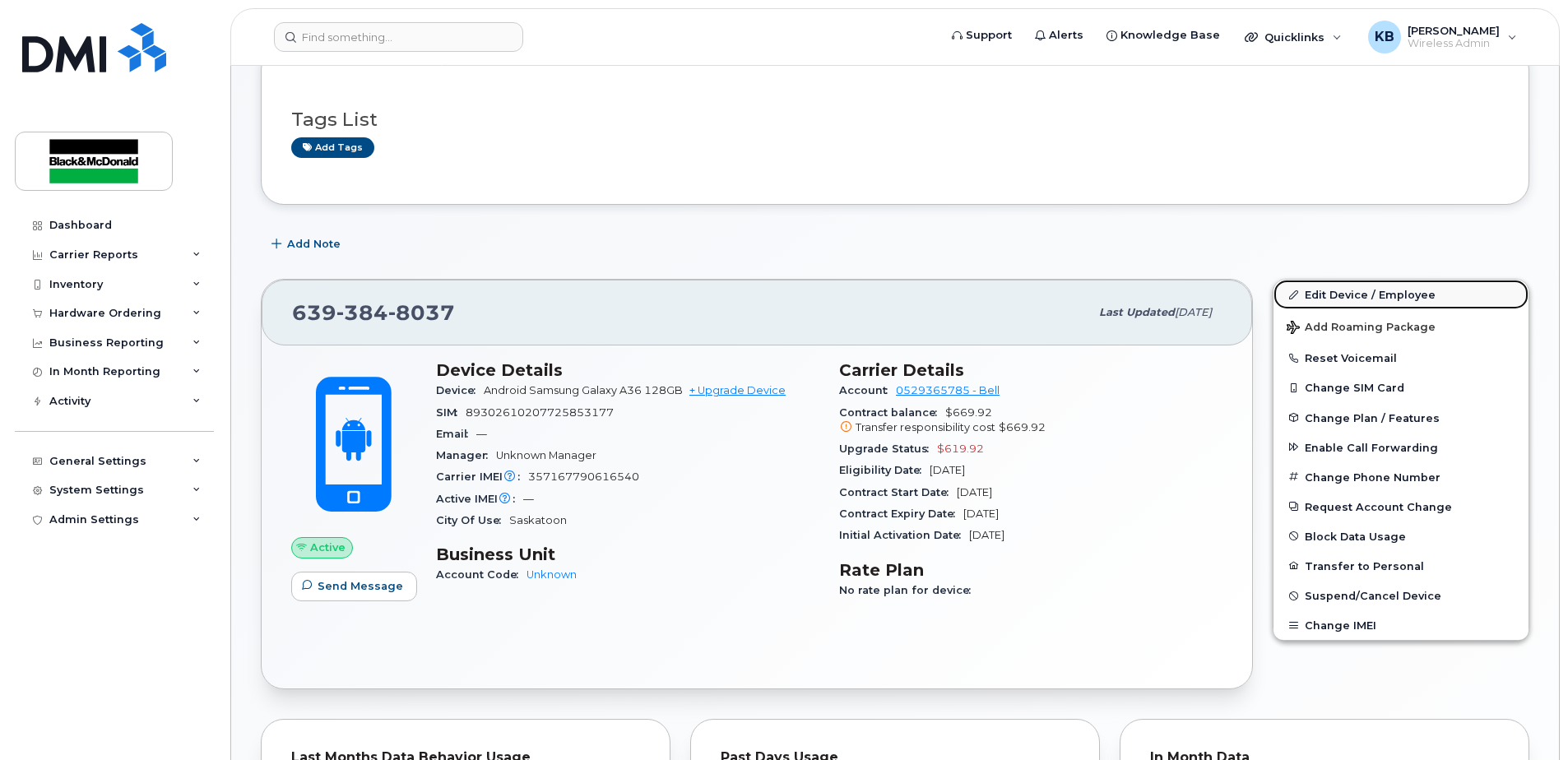
click at [1363, 291] on link "Edit Device / Employee" at bounding box center [1401, 295] width 255 height 29
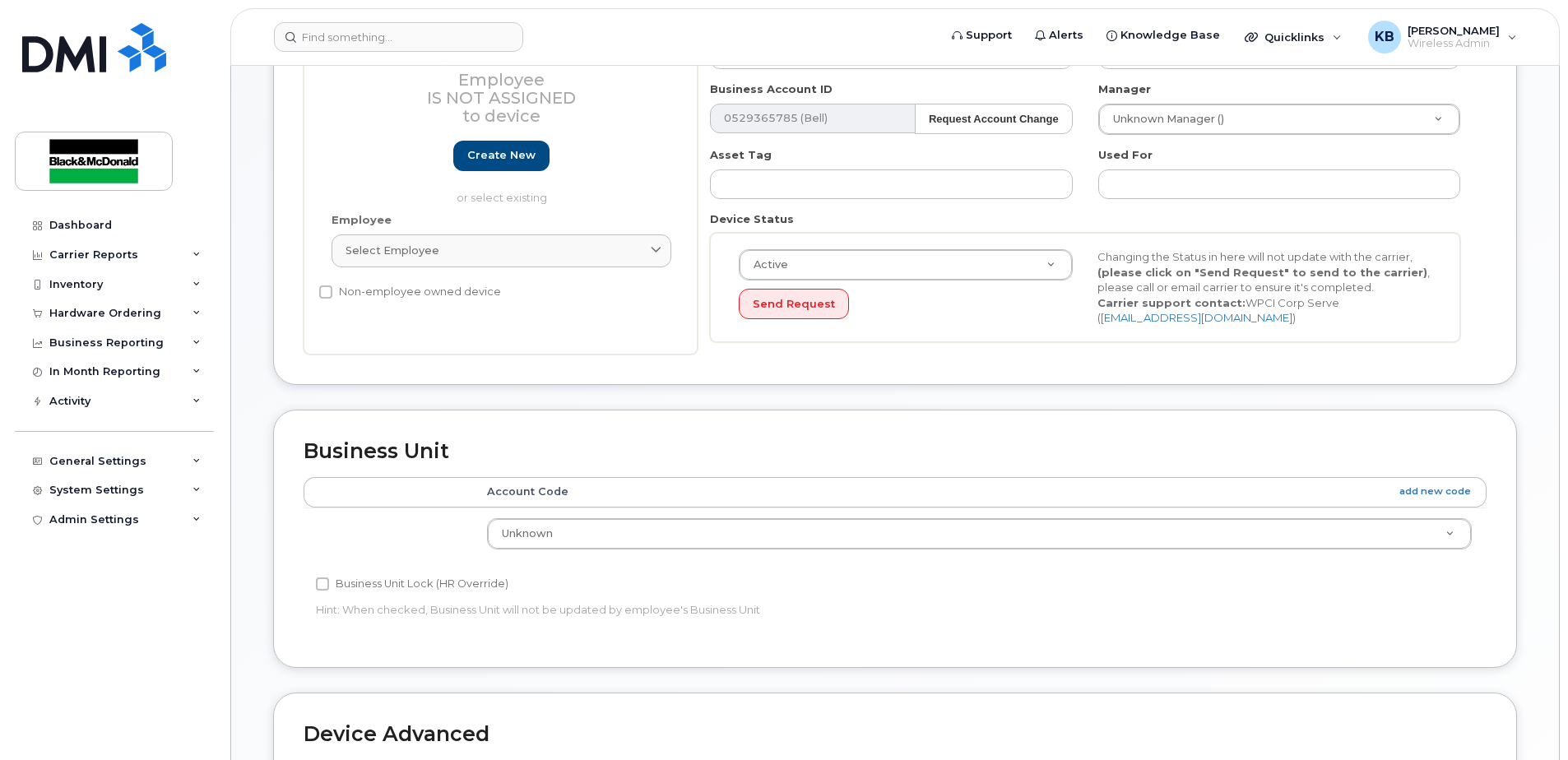
scroll to position [384, 0]
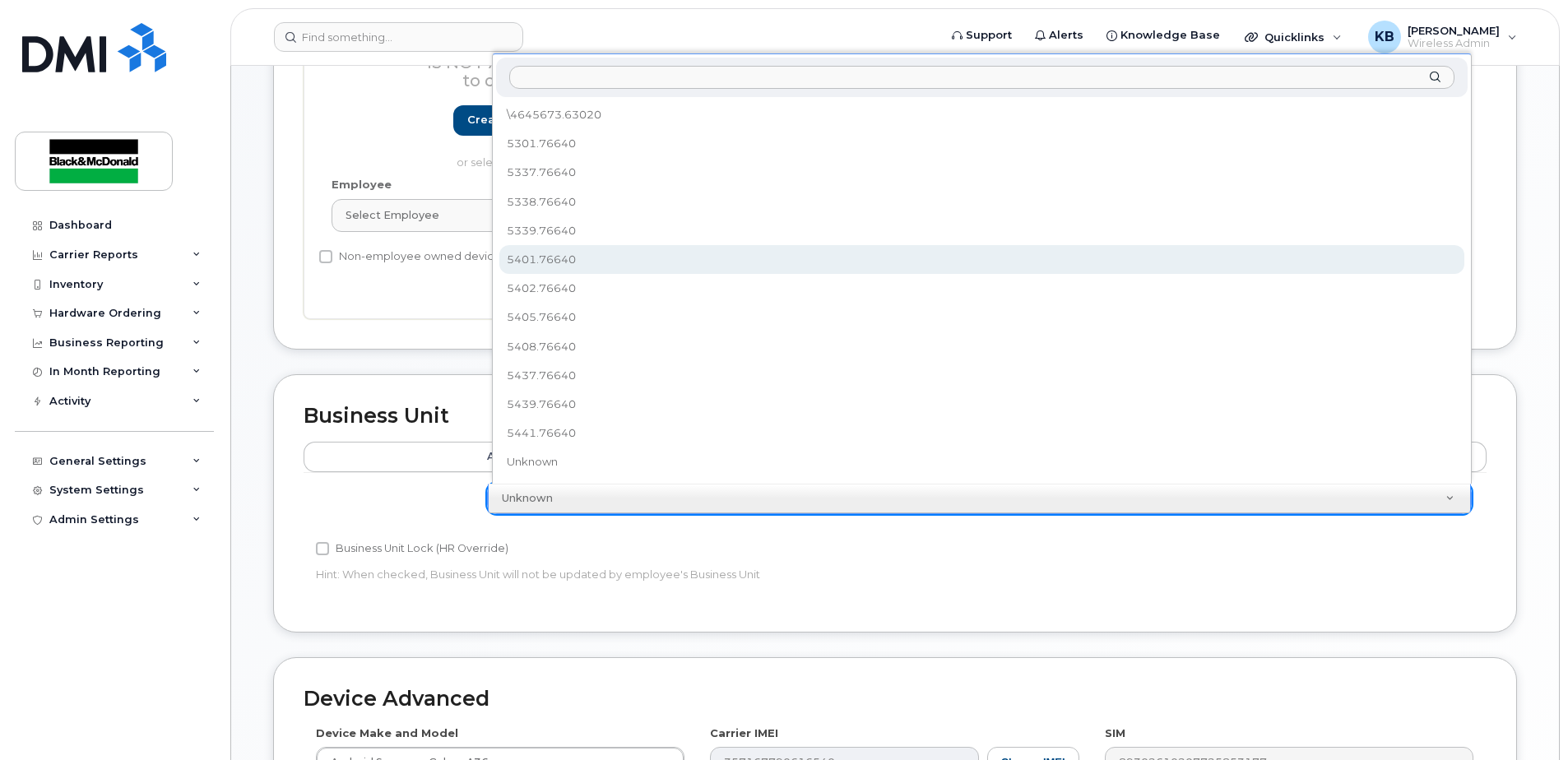
select select "91431"
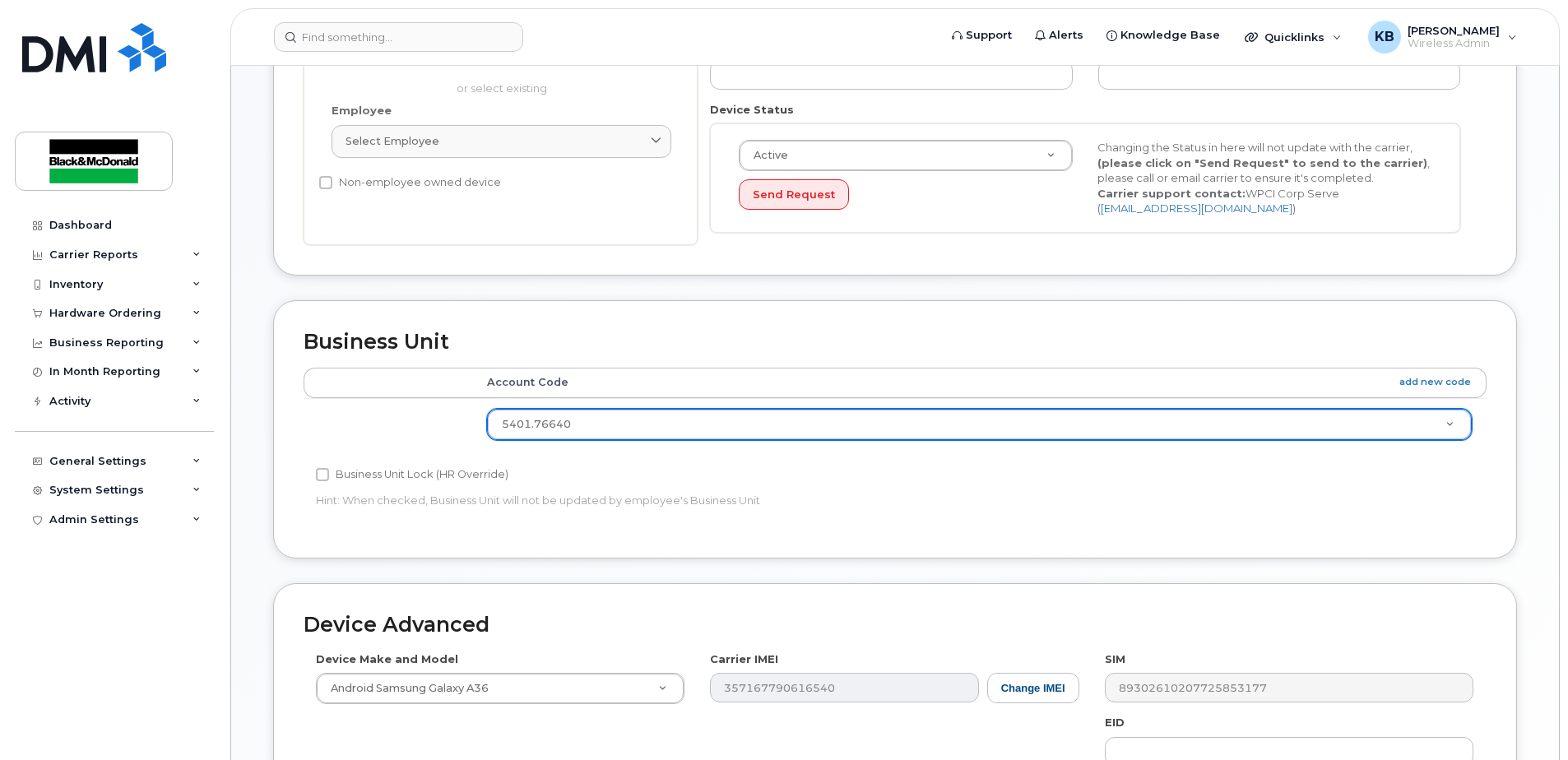
scroll to position [772, 0]
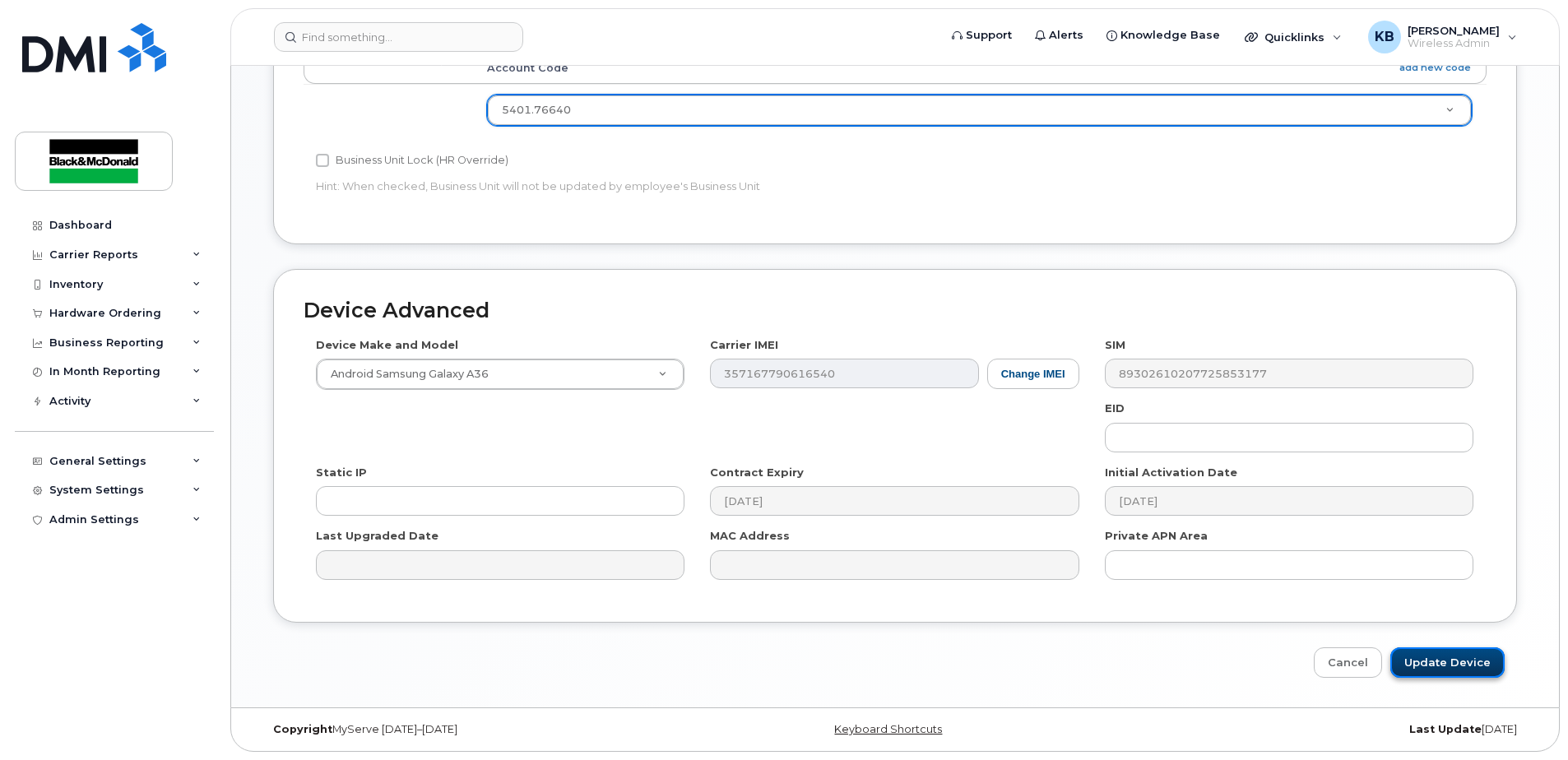
click at [1426, 662] on input "Update Device" at bounding box center [1448, 662] width 114 height 30
type input "Saving..."
